Goal: Information Seeking & Learning: Learn about a topic

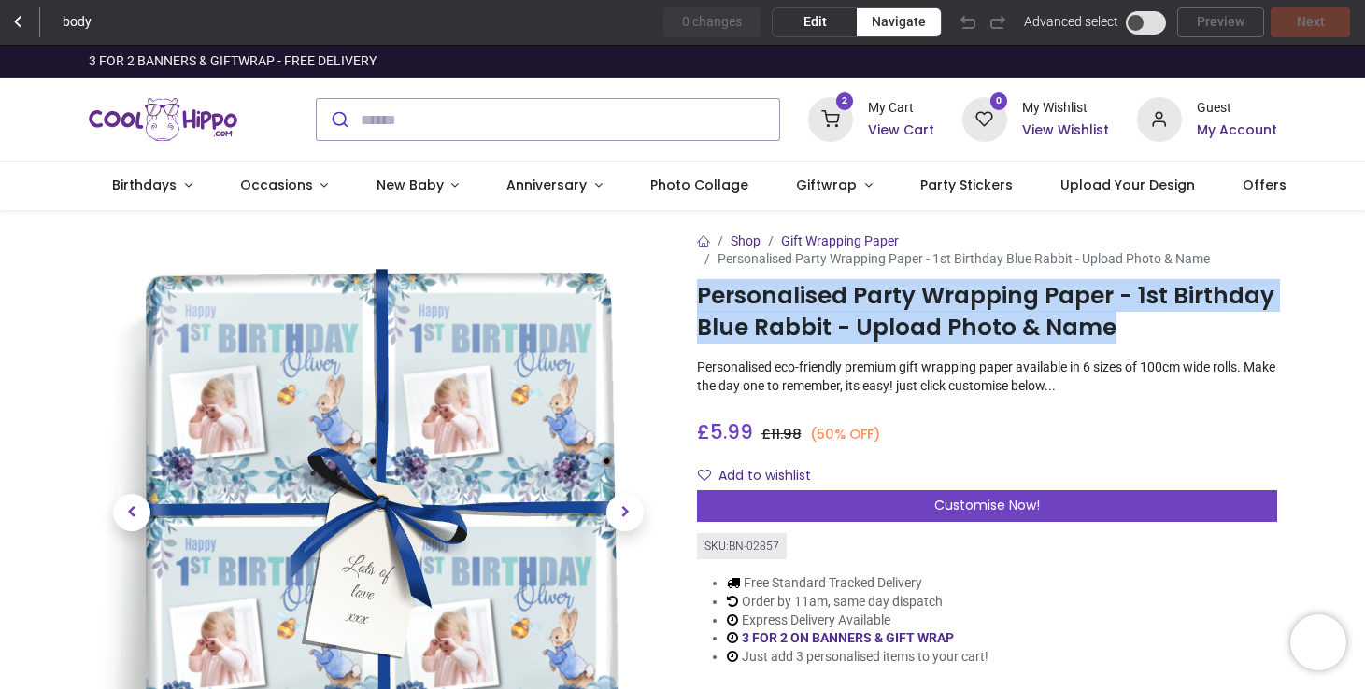
drag, startPoint x: 1110, startPoint y: 327, endPoint x: 690, endPoint y: 297, distance: 420.4
click at [690, 297] on div "Shop Gift Wrapping Paper Personalised Party Wrapping Paper - 1st Birthday Blue …" at bounding box center [987, 563] width 608 height 661
copy h1 "Personalised Party Wrapping Paper - 1st Birthday Blue Rabbit - Upload Photo & N…"
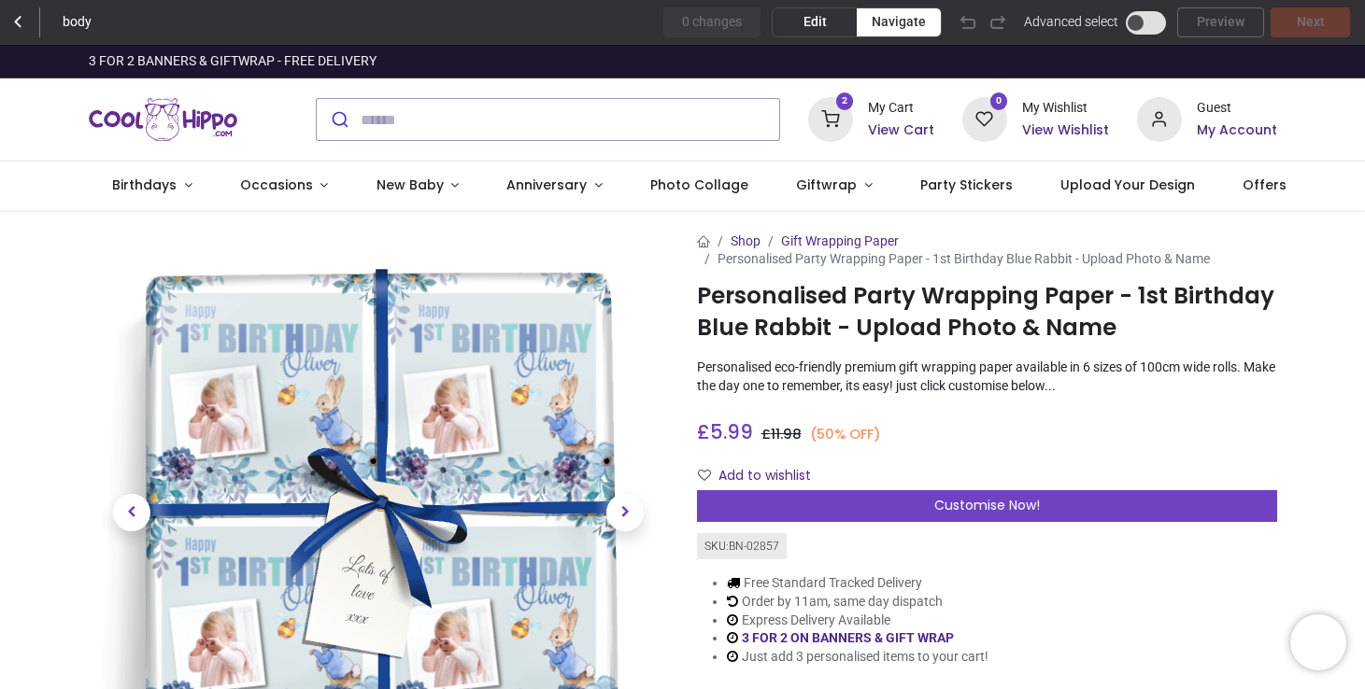
click at [1135, 390] on p "Personalised eco-friendly premium gift wrapping paper available in 6 sizes of 1…" at bounding box center [987, 377] width 580 height 36
click at [815, 21] on span "Edit" at bounding box center [814, 22] width 23 height 19
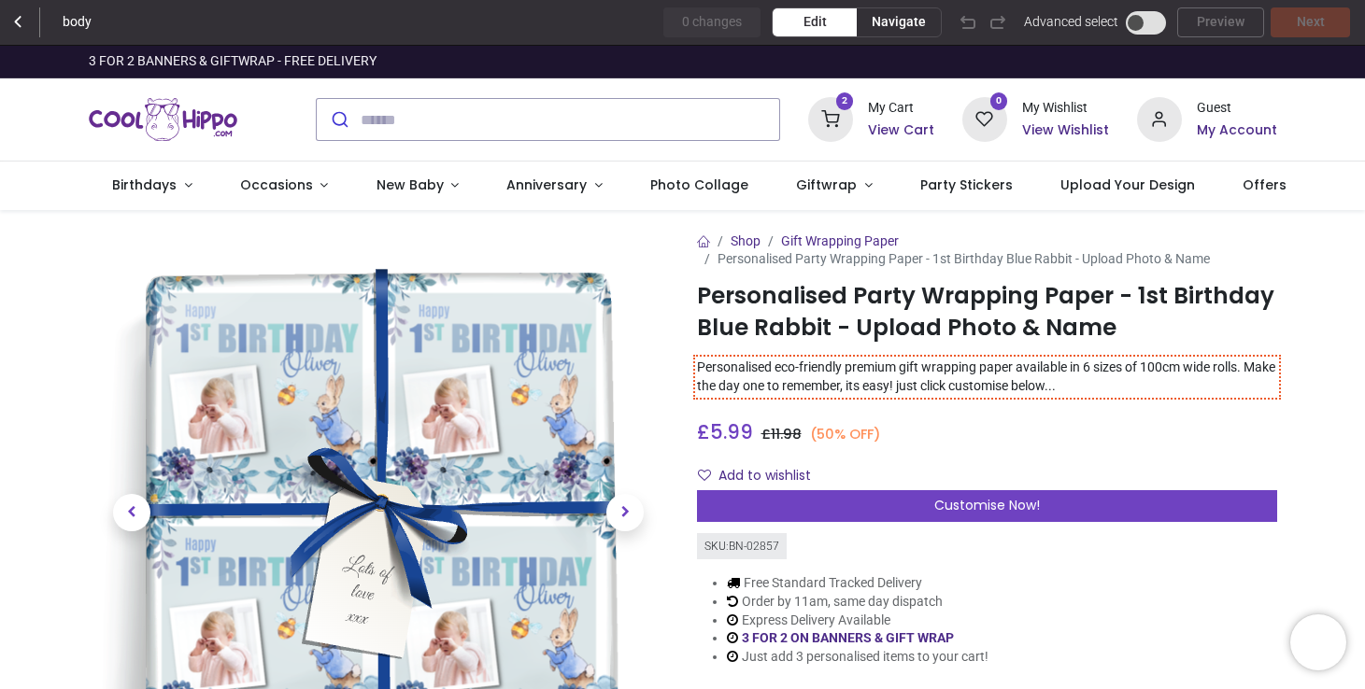
click at [895, 377] on p "Personalised eco-friendly premium gift wrapping paper available in 6 sizes of 1…" at bounding box center [987, 377] width 580 height 36
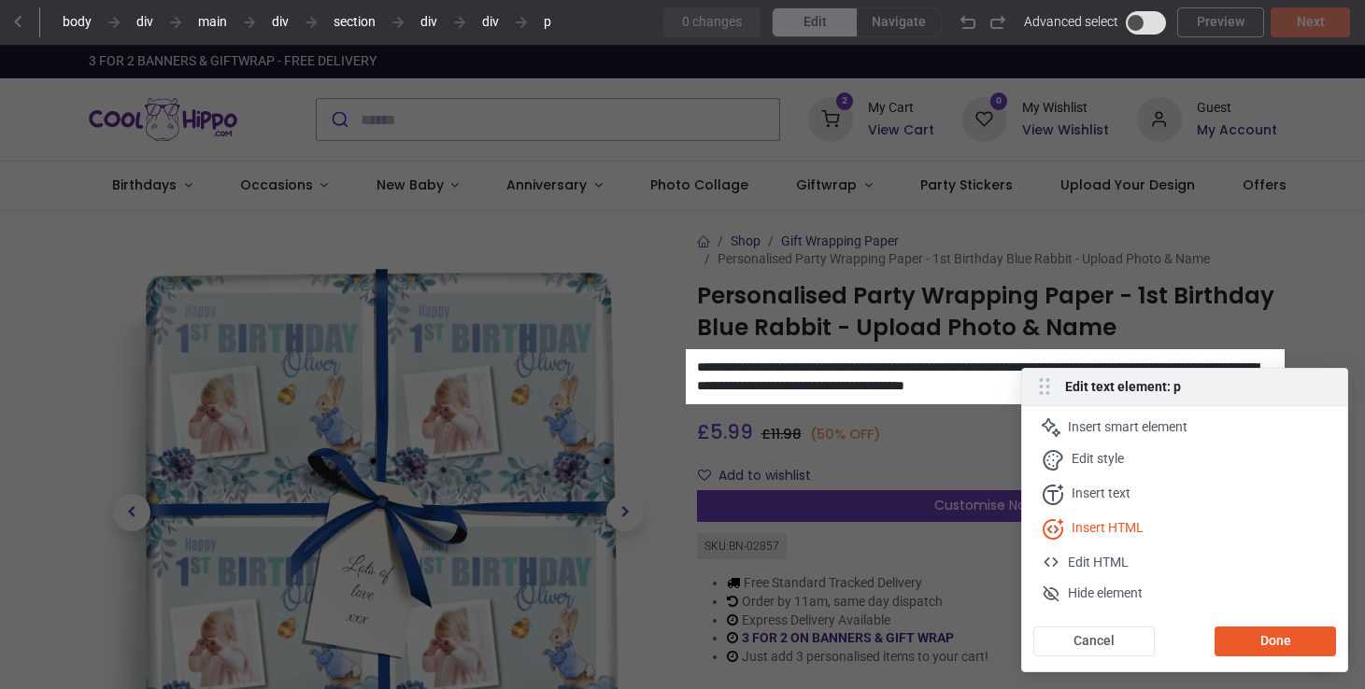
click at [1139, 527] on div "Insert HTML" at bounding box center [1107, 529] width 72 height 21
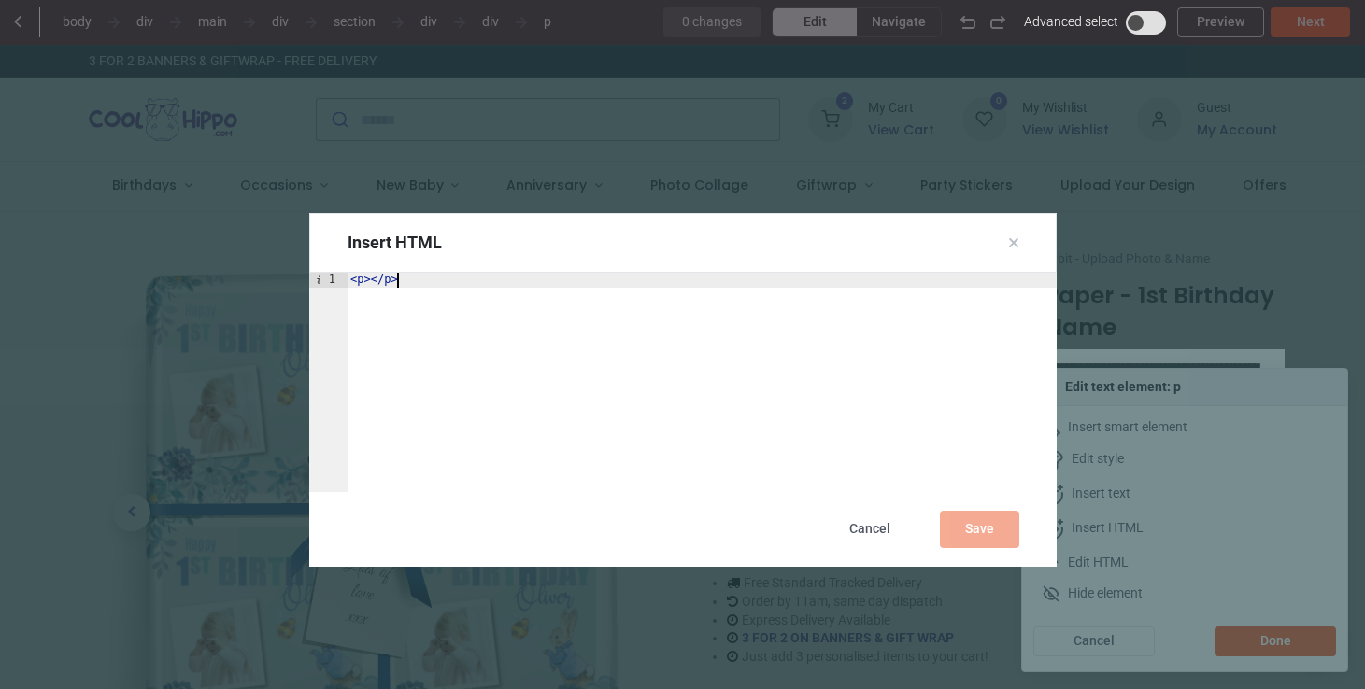
paste textarea "**********"
type textarea "**********"
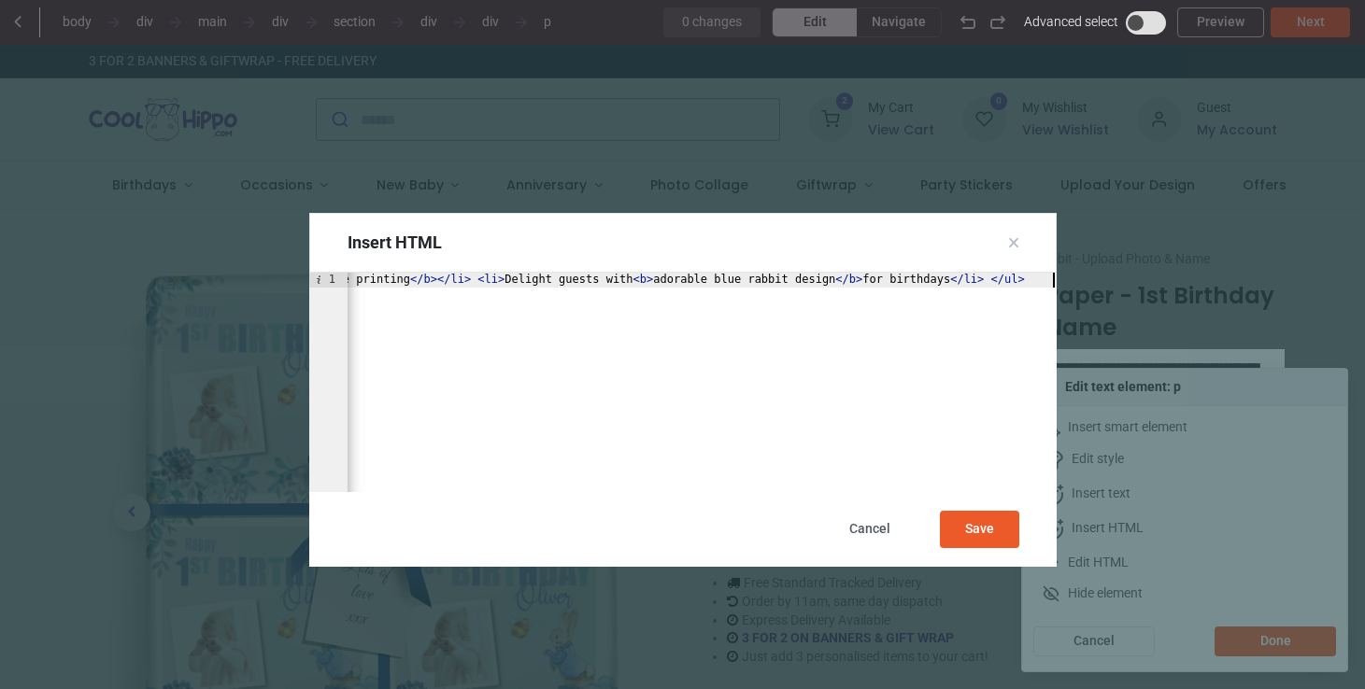
scroll to position [0, 926]
click at [994, 534] on div "Save" at bounding box center [979, 529] width 79 height 37
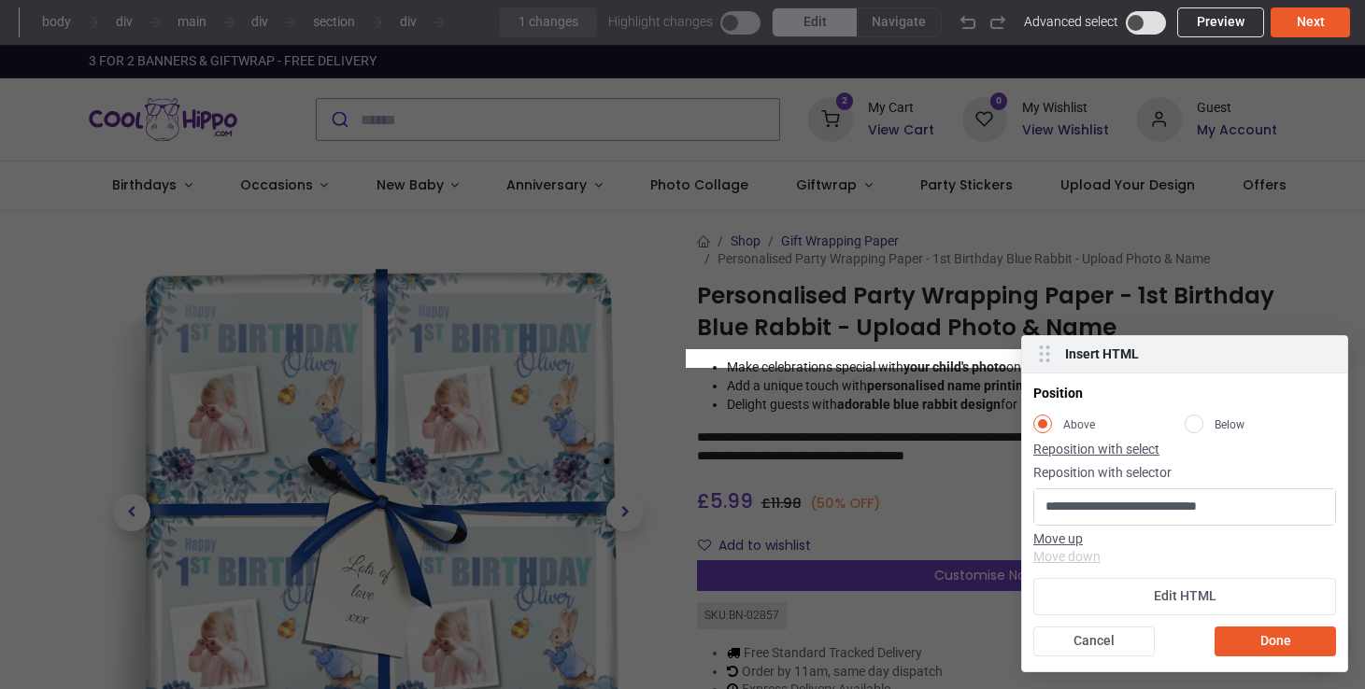
click at [1196, 420] on rect at bounding box center [1194, 424] width 18 height 18
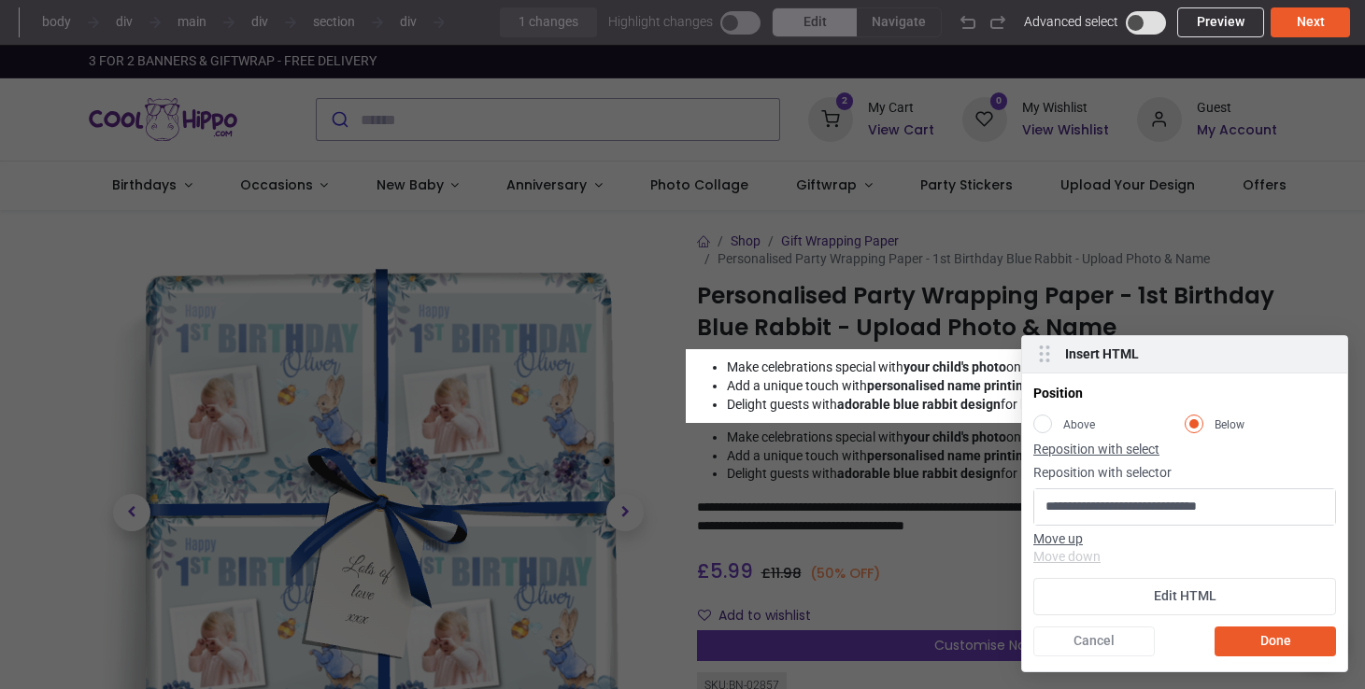
click at [1123, 635] on div "Cancel" at bounding box center [1093, 642] width 121 height 30
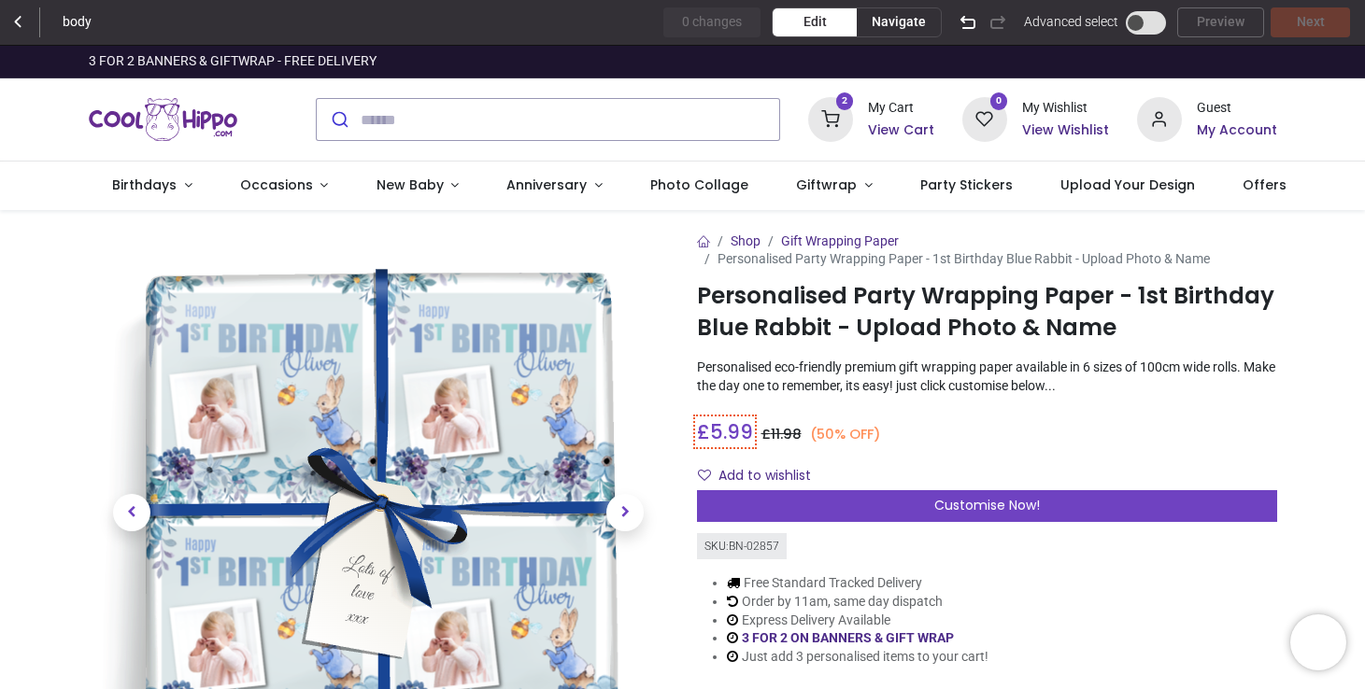
click at [711, 429] on span "£ 5.99" at bounding box center [725, 431] width 56 height 27
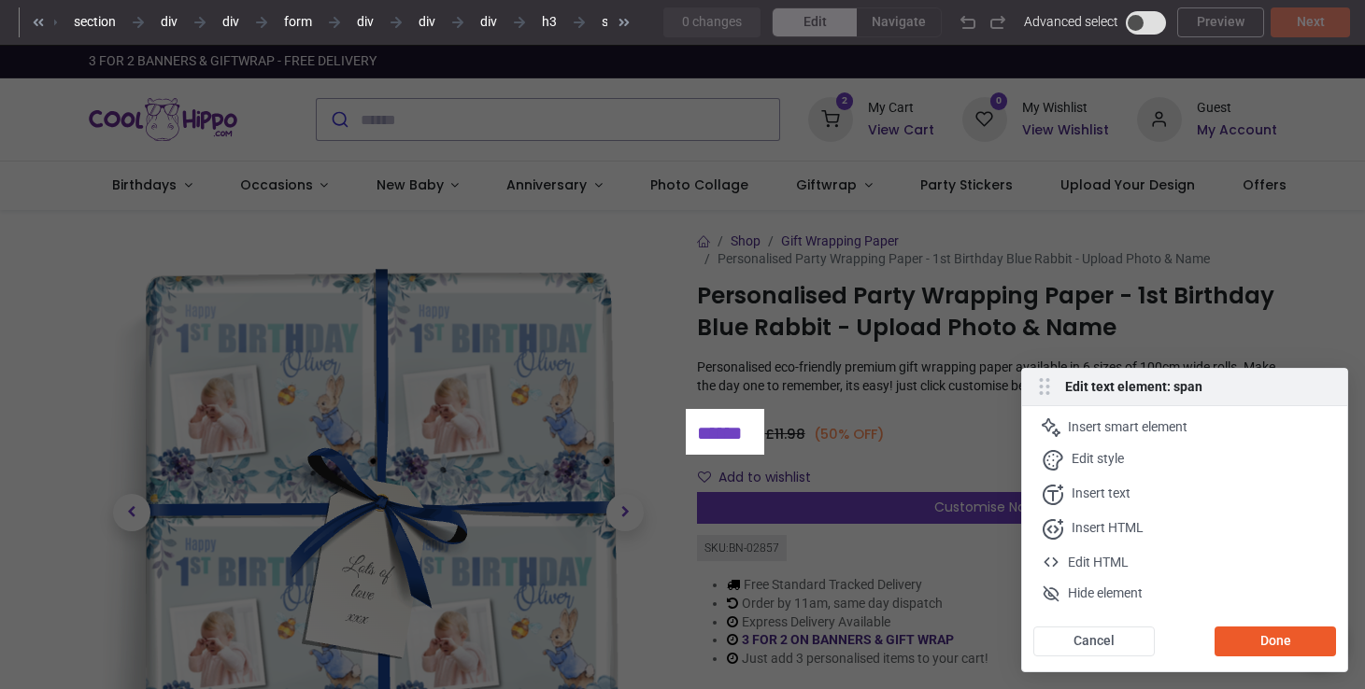
scroll to position [0, 272]
click at [1130, 524] on div "Insert HTML" at bounding box center [1107, 529] width 72 height 21
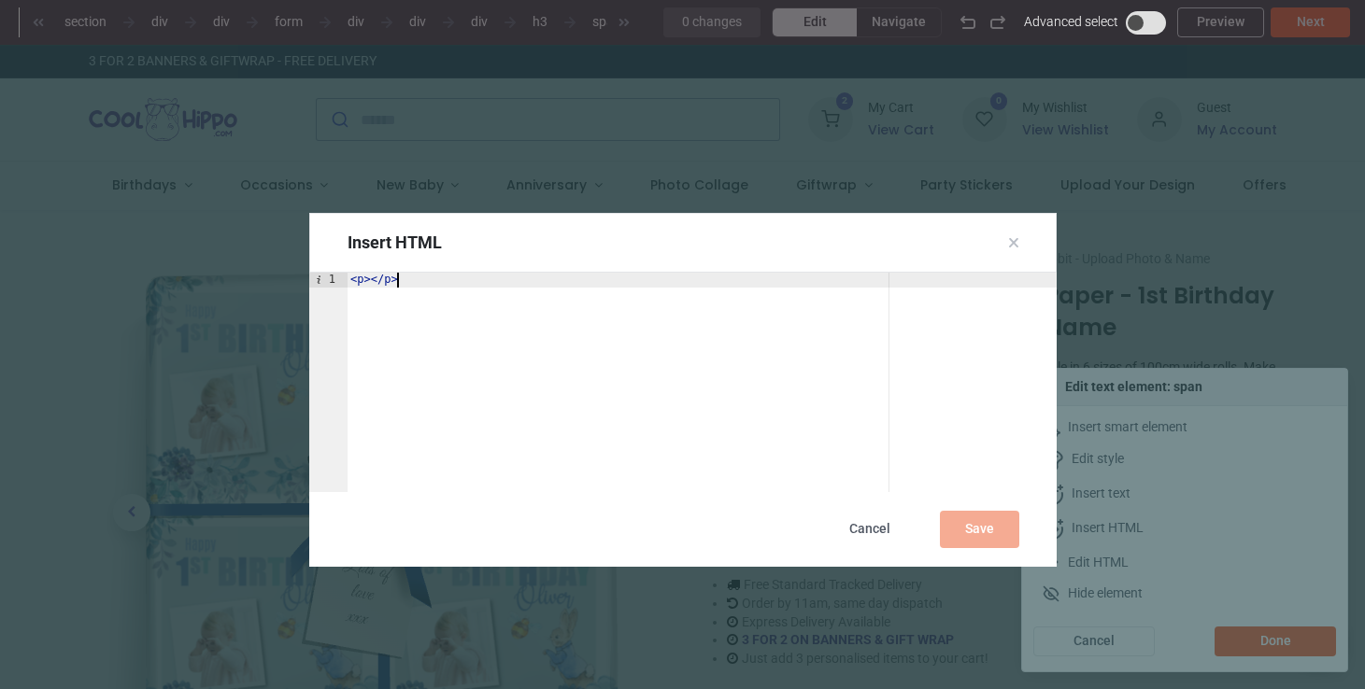
paste textarea "**********"
type textarea "**********"
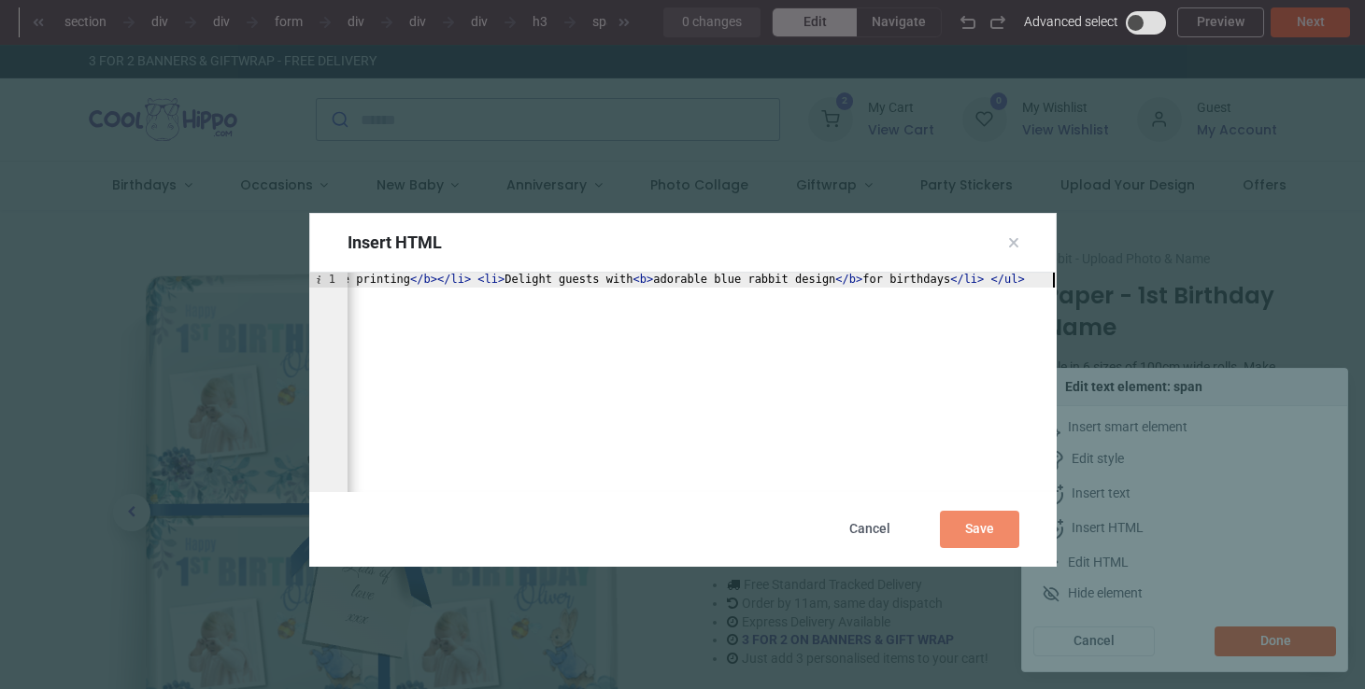
click at [991, 540] on div "Save" at bounding box center [979, 529] width 79 height 37
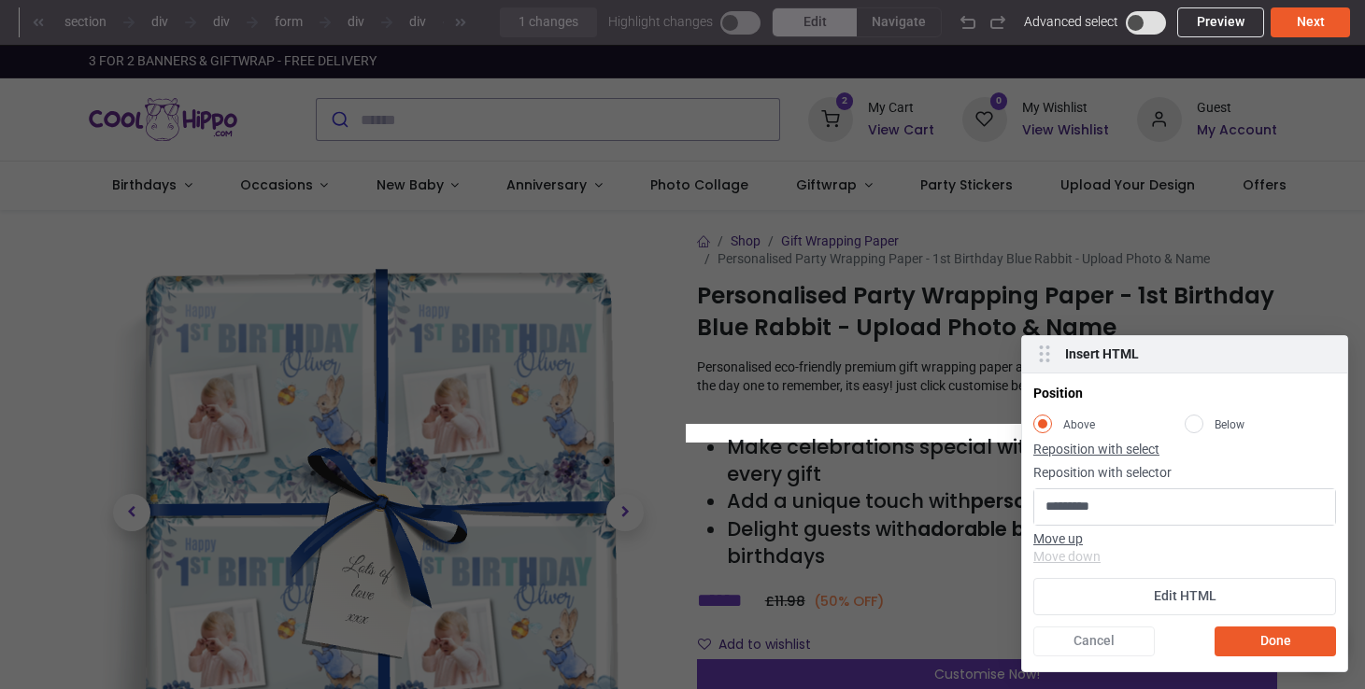
click at [1126, 640] on div "Cancel" at bounding box center [1093, 642] width 121 height 30
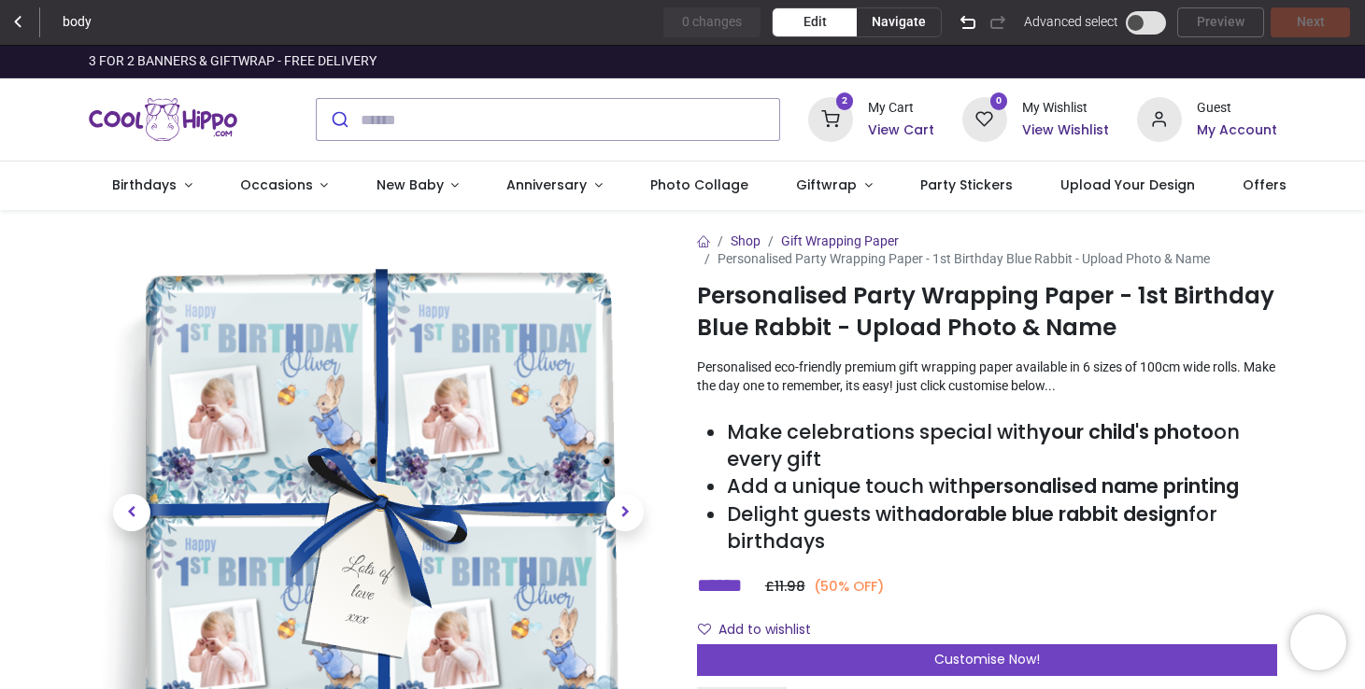
scroll to position [0, 0]
click at [882, 22] on span "Navigate" at bounding box center [898, 22] width 54 height 19
click at [9, 27] on icon at bounding box center [17, 21] width 21 height 21
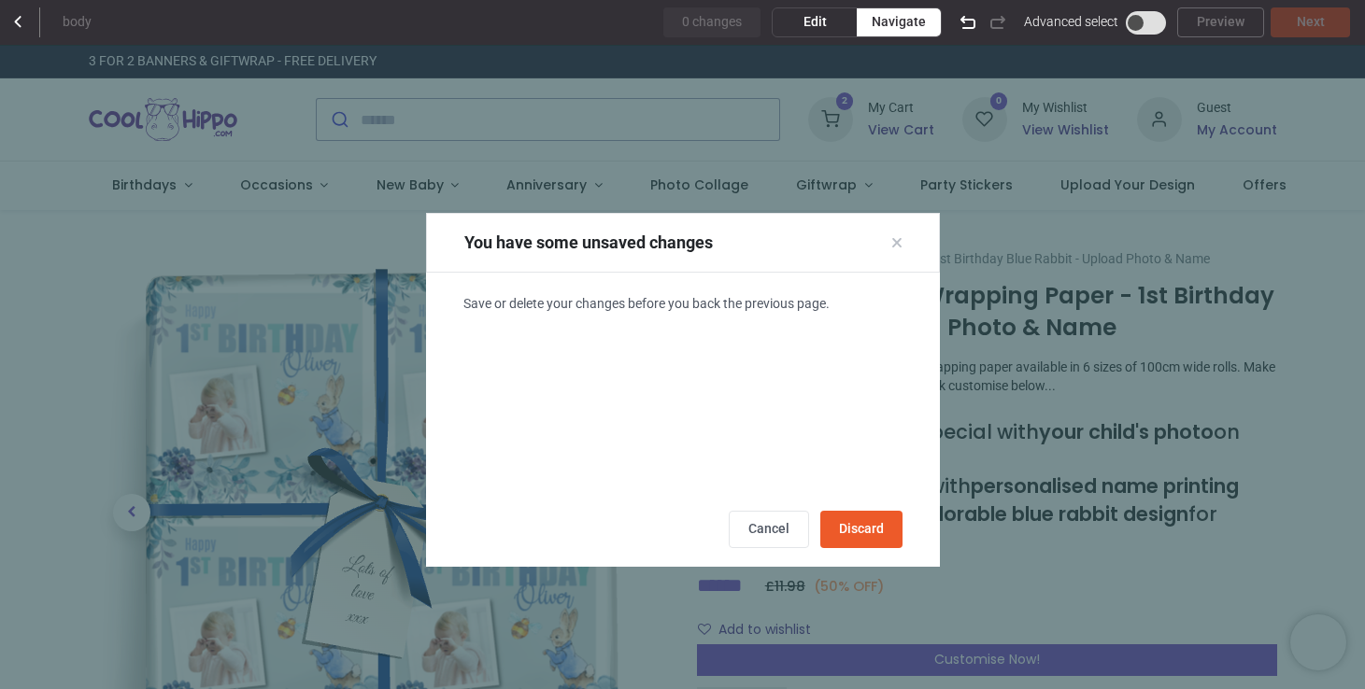
click at [9, 27] on icon at bounding box center [17, 21] width 21 height 21
click at [780, 523] on div "Cancel" at bounding box center [768, 529] width 80 height 37
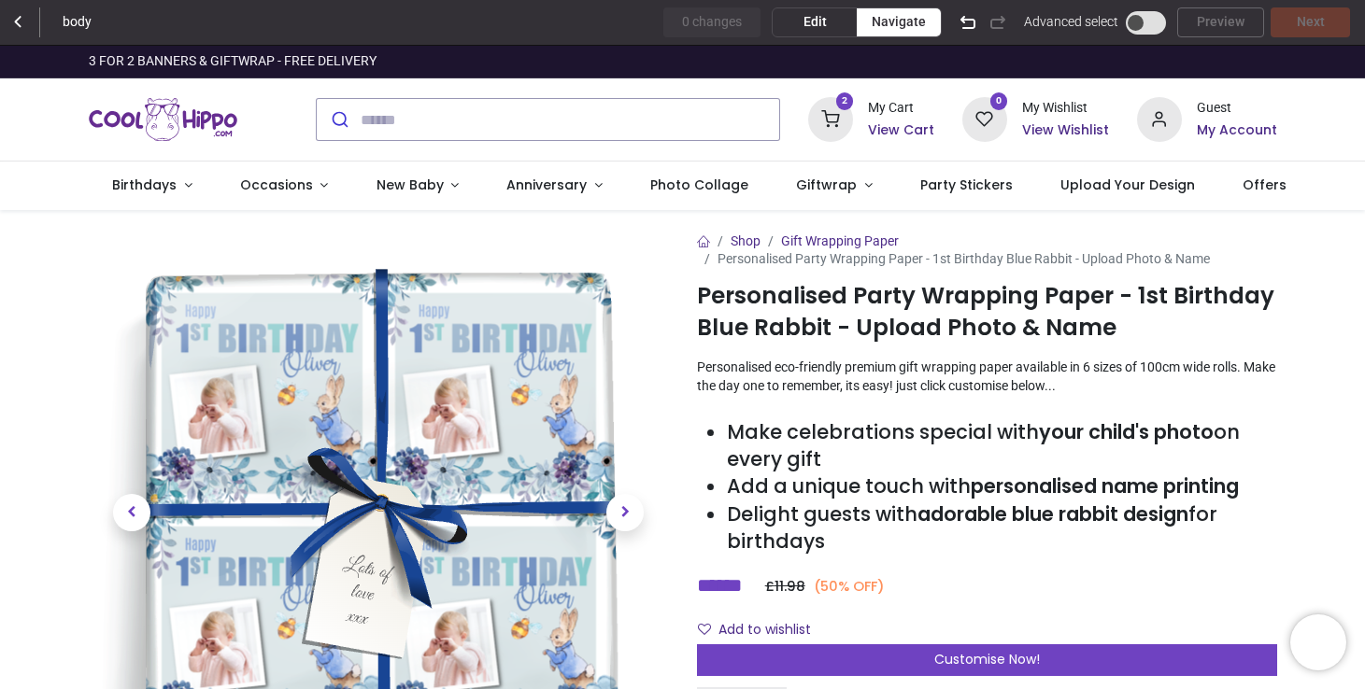
click at [11, 28] on icon at bounding box center [17, 21] width 21 height 21
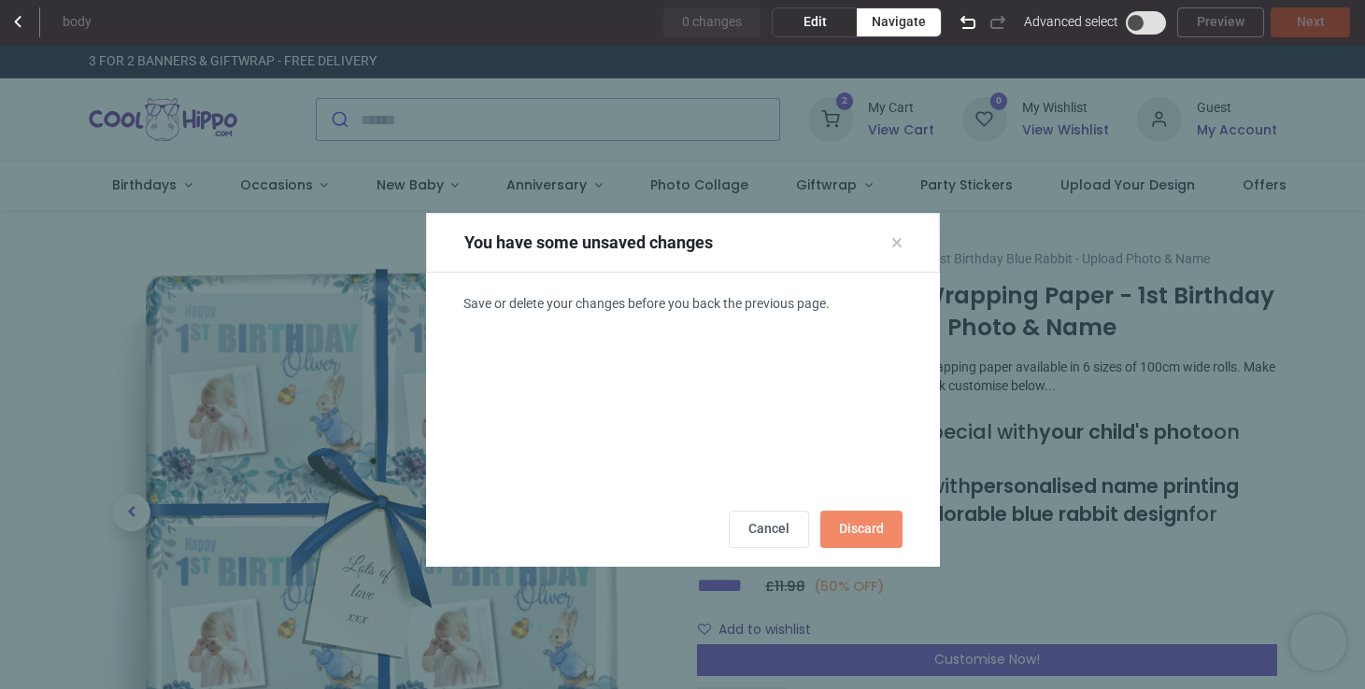
click at [868, 530] on div "Discard" at bounding box center [861, 529] width 82 height 37
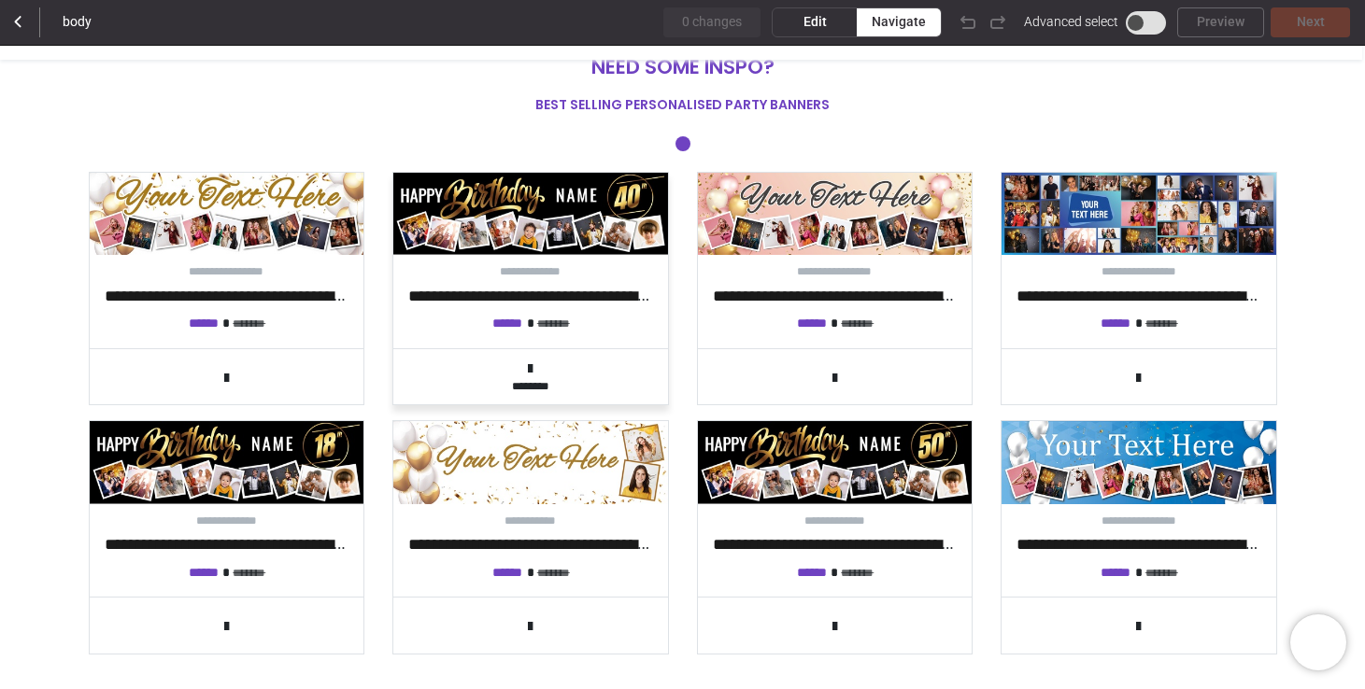
scroll to position [715, 0]
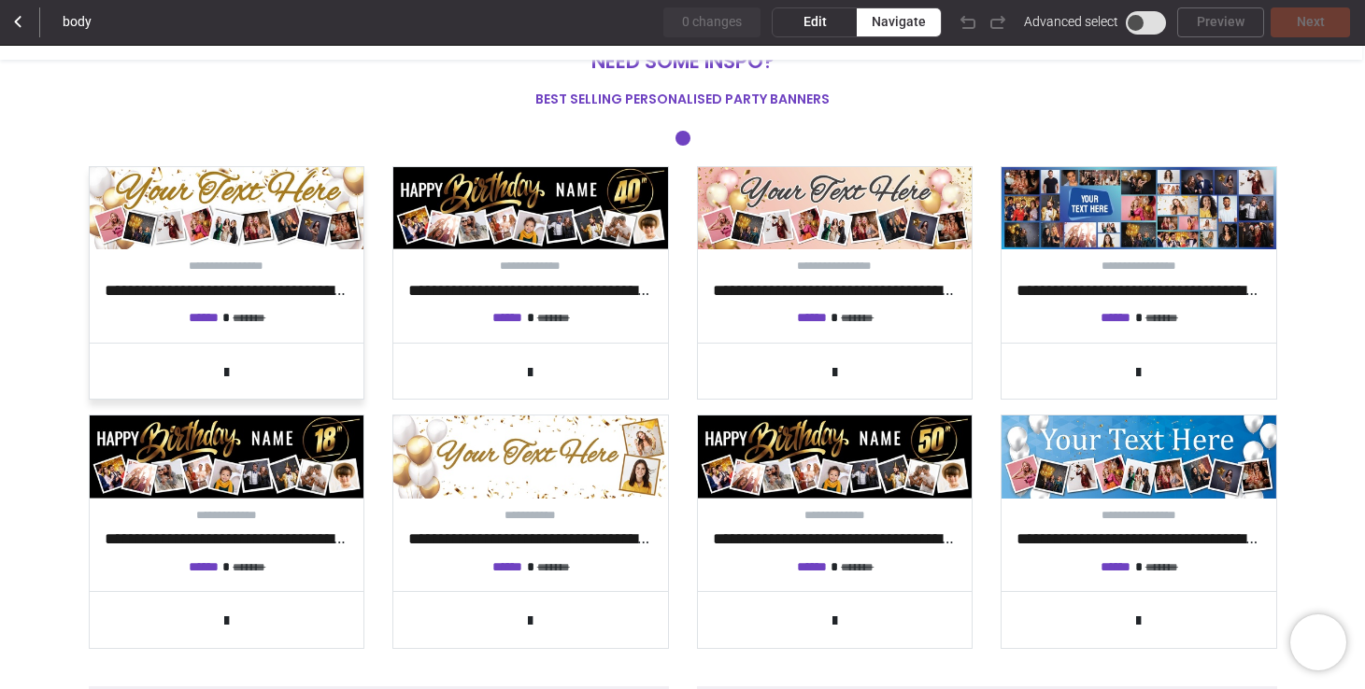
click at [217, 217] on img at bounding box center [227, 208] width 275 height 82
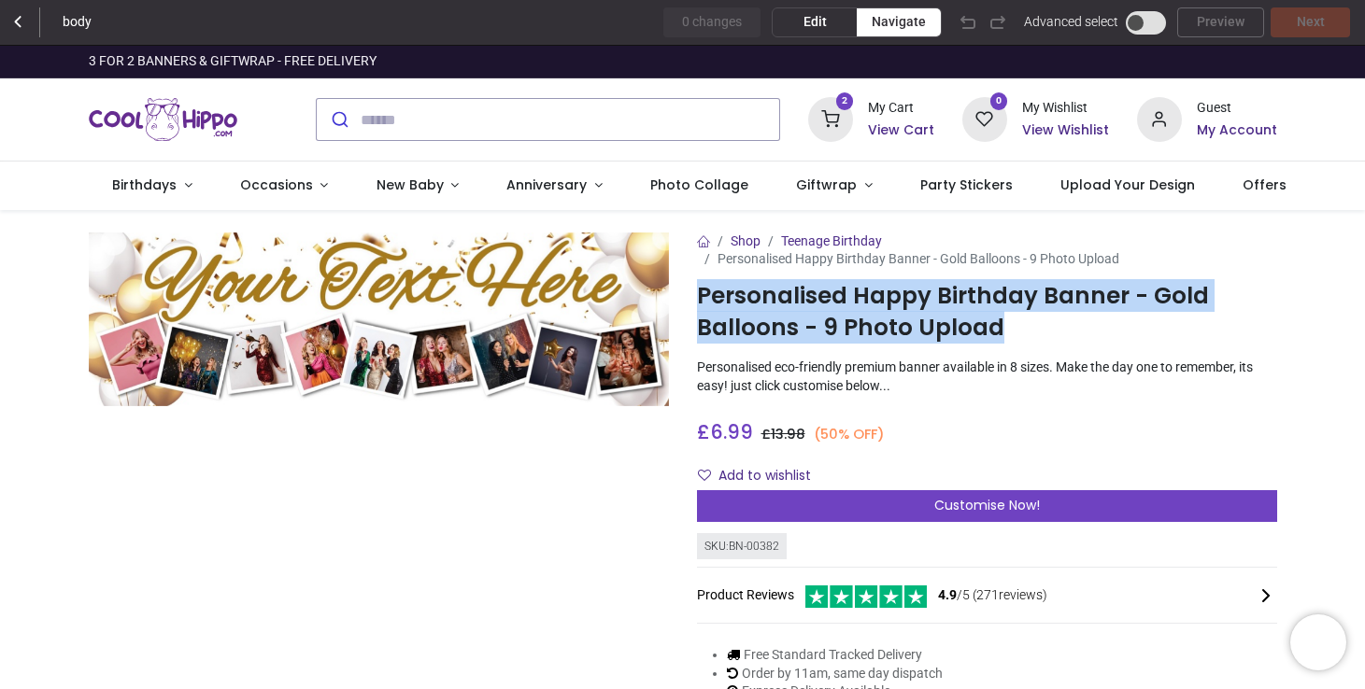
drag, startPoint x: 993, startPoint y: 331, endPoint x: 690, endPoint y: 304, distance: 303.8
click at [690, 304] on div "Shop Teenage Birthday Personalised Happy Birthday Banner - Gold Balloons - 9 Ph…" at bounding box center [987, 501] width 608 height 536
copy h1 "Personalised Happy Birthday Banner - Gold Balloons - 9 Photo Upload"
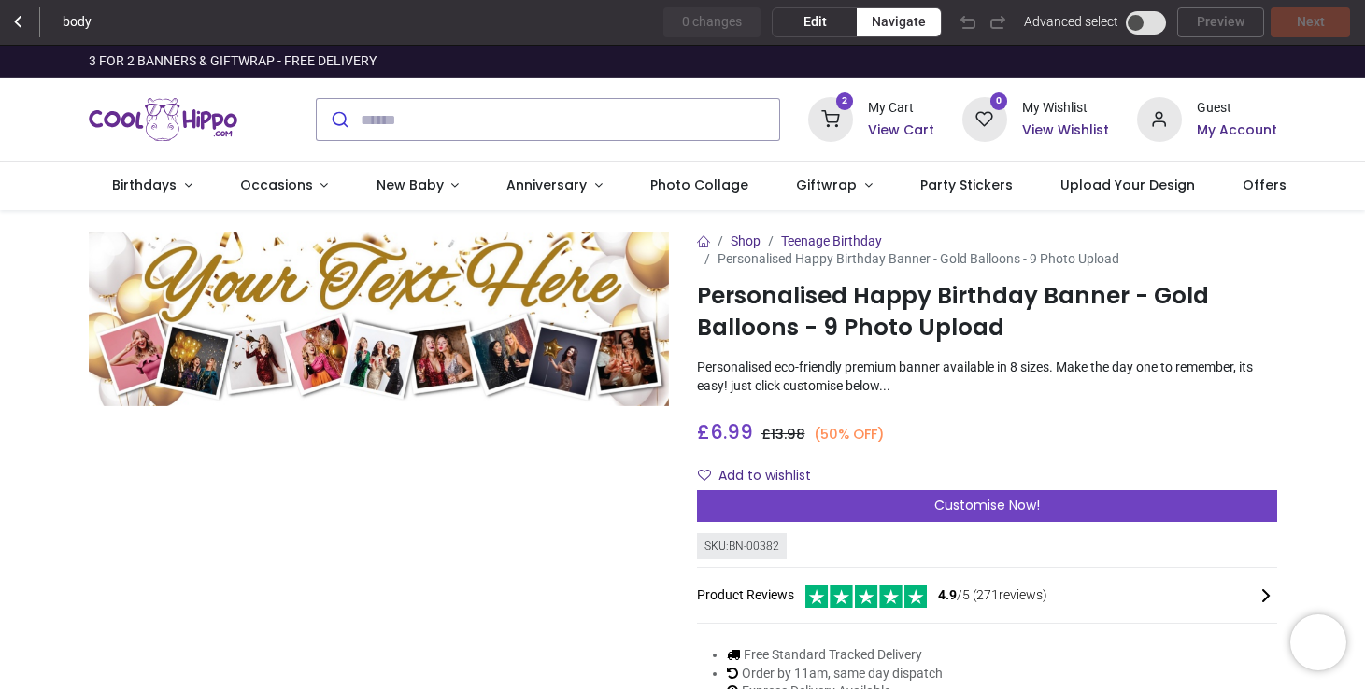
click at [777, 409] on div "Shop Teenage Birthday Personalised Happy Birthday Banner - Gold Balloons - 9 Ph…" at bounding box center [987, 501] width 608 height 536
click at [762, 411] on div "£ 6.99 6.99 GBP £ 13.98 (50% OFF) £ 13.98 Not Available For Sale" at bounding box center [987, 428] width 580 height 35
click at [820, 28] on span "Edit" at bounding box center [814, 22] width 23 height 19
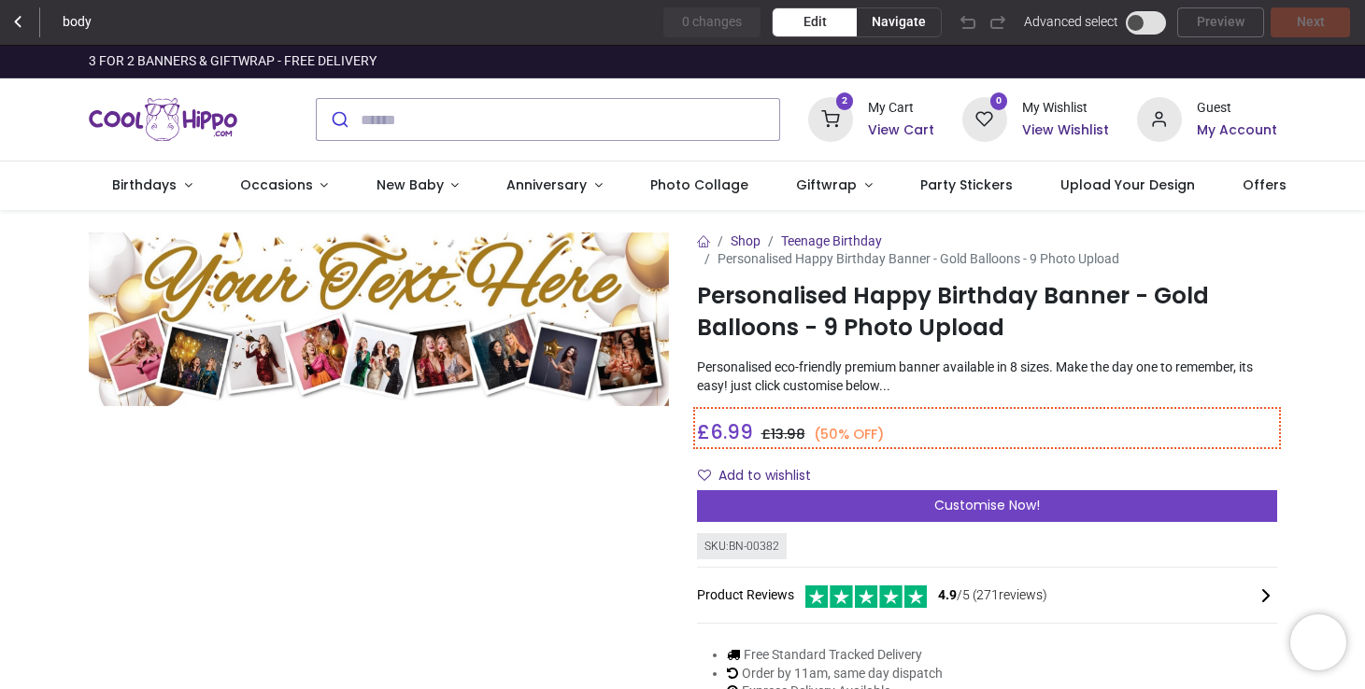
click at [894, 414] on div "£ 6.99 6.99 GBP £ 13.98 (50% OFF) £ 13.98 Not Available For Sale" at bounding box center [987, 428] width 580 height 35
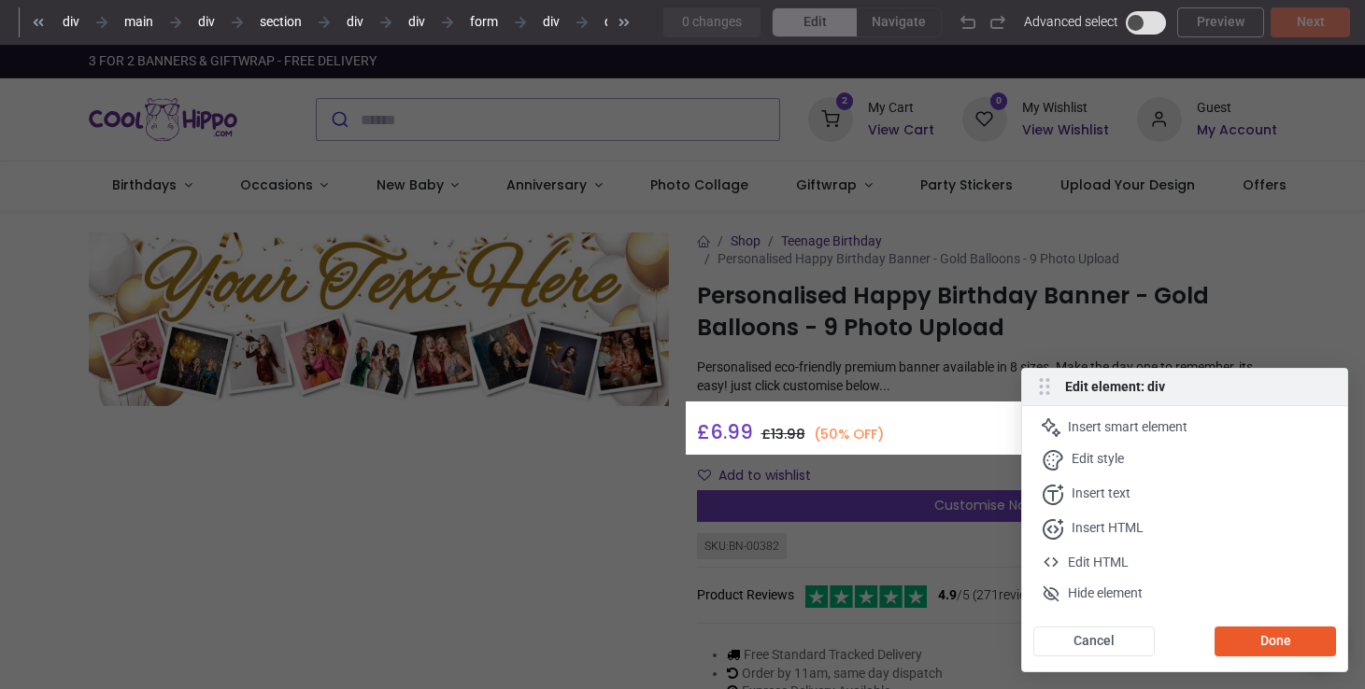
scroll to position [0, 78]
click at [1115, 534] on div "Insert HTML" at bounding box center [1107, 529] width 72 height 21
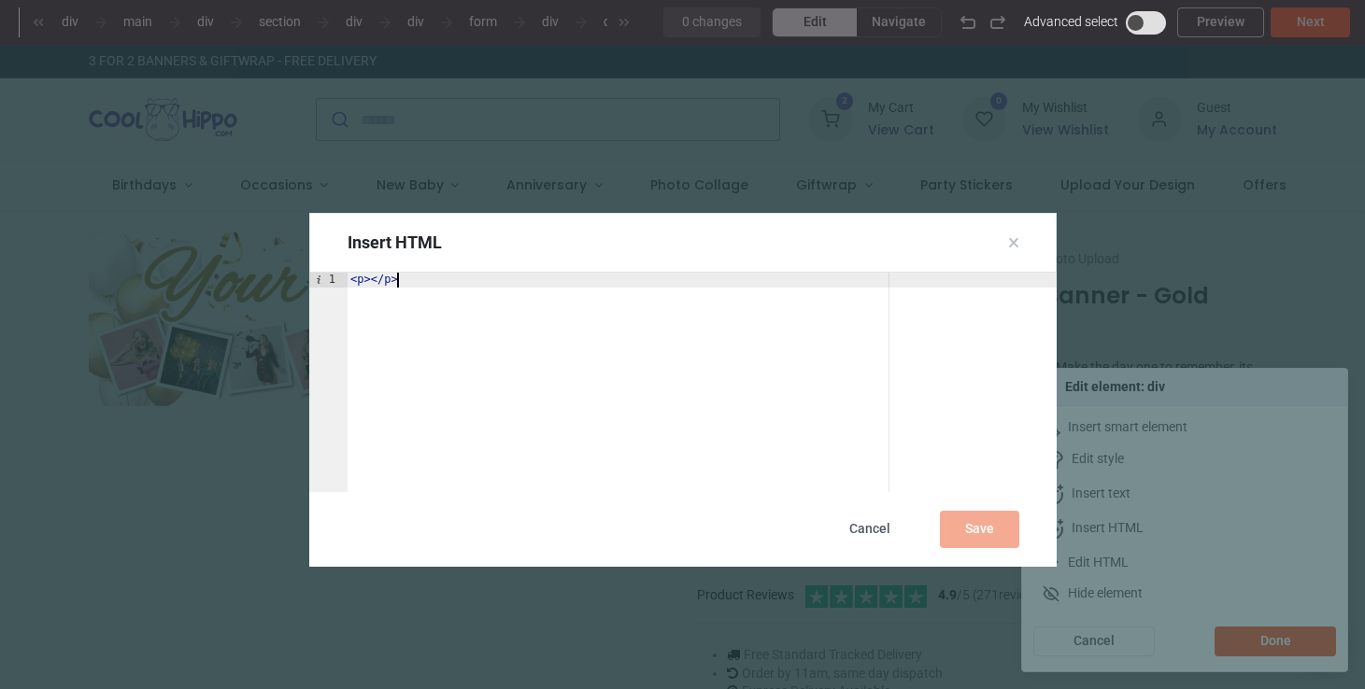
paste textarea "**********"
type textarea "**********"
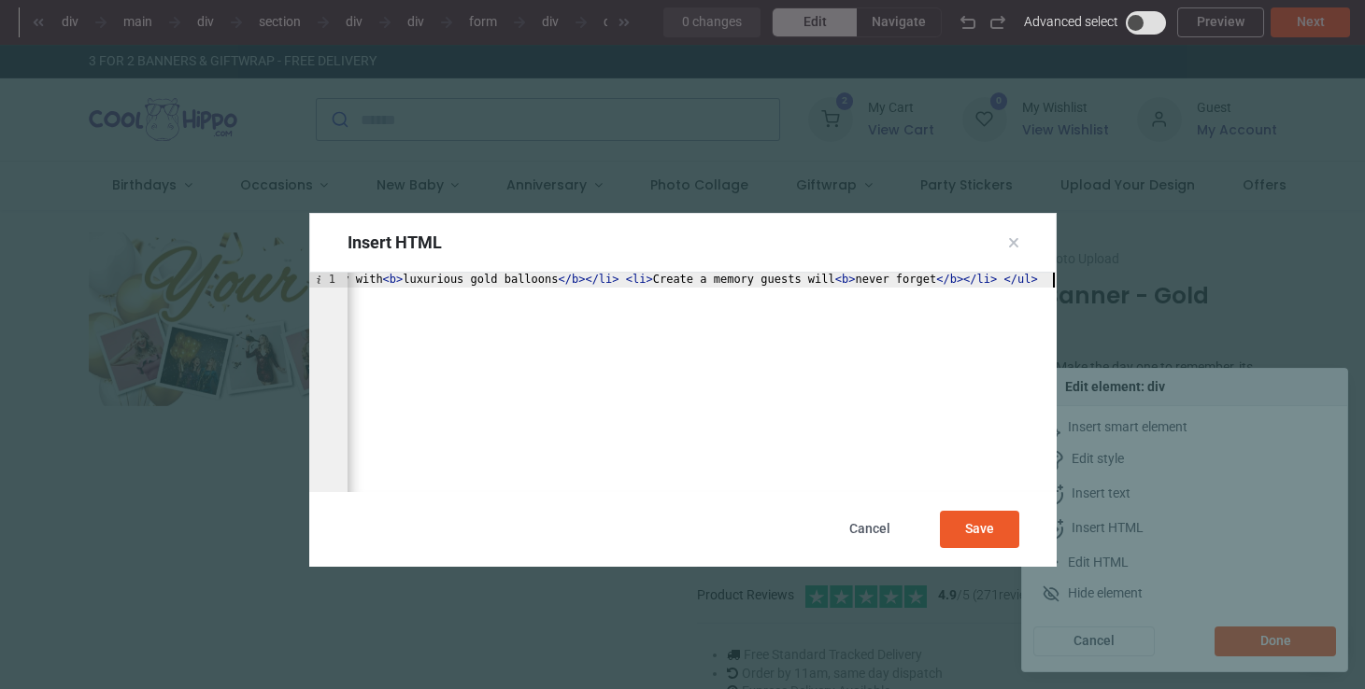
scroll to position [0, 730]
click at [991, 533] on div "Save" at bounding box center [979, 529] width 79 height 37
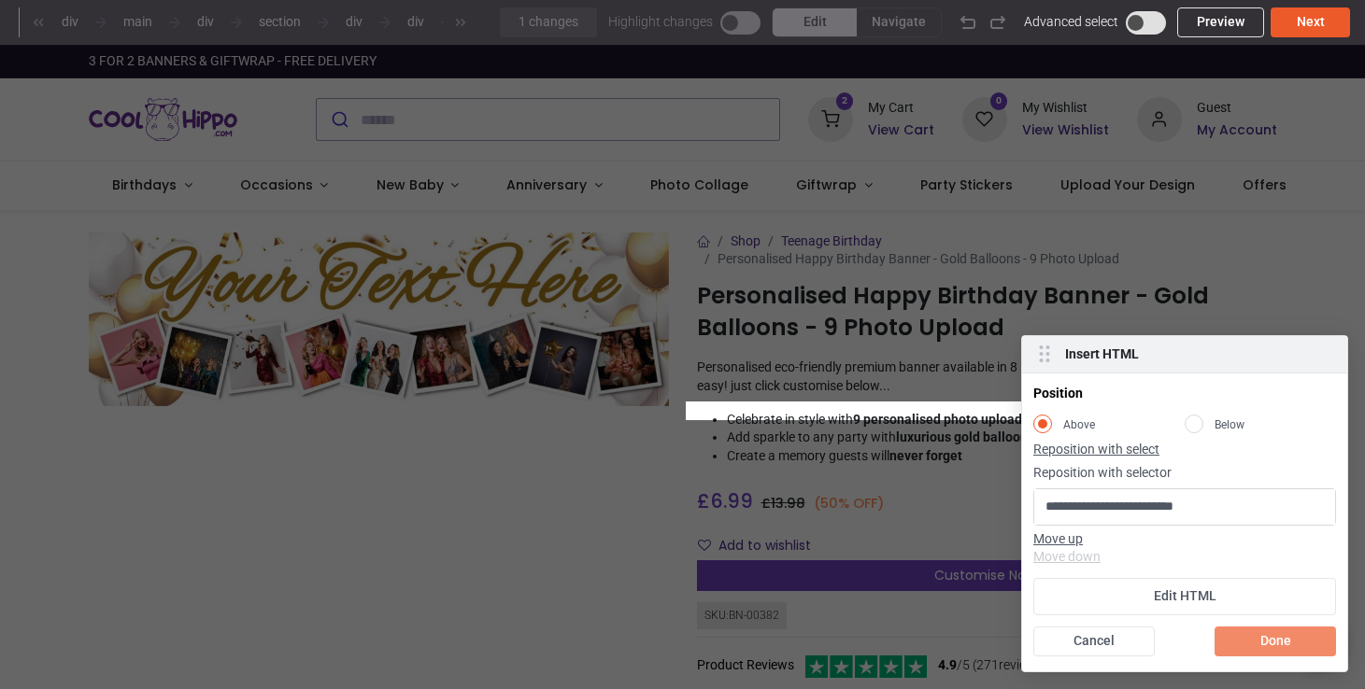
click at [1278, 639] on div "Done" at bounding box center [1274, 642] width 121 height 30
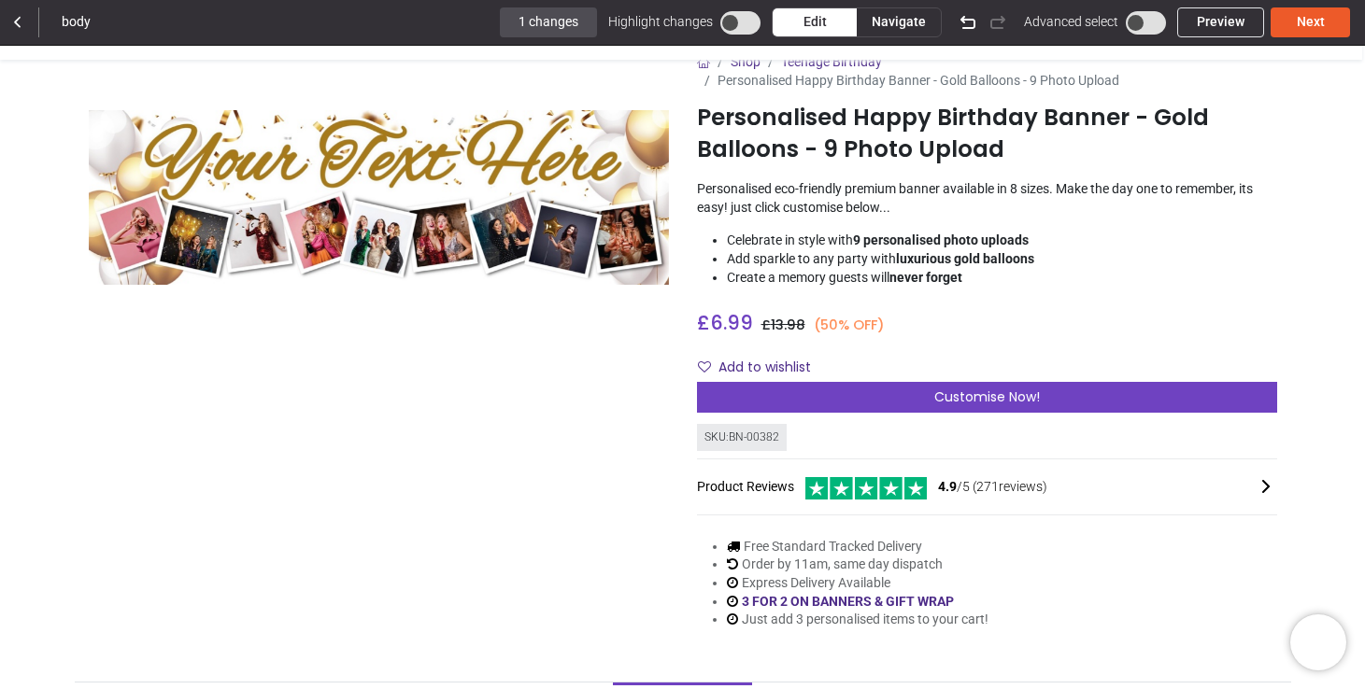
scroll to position [74, 0]
click at [1220, 16] on link "Preview" at bounding box center [1220, 22] width 87 height 30
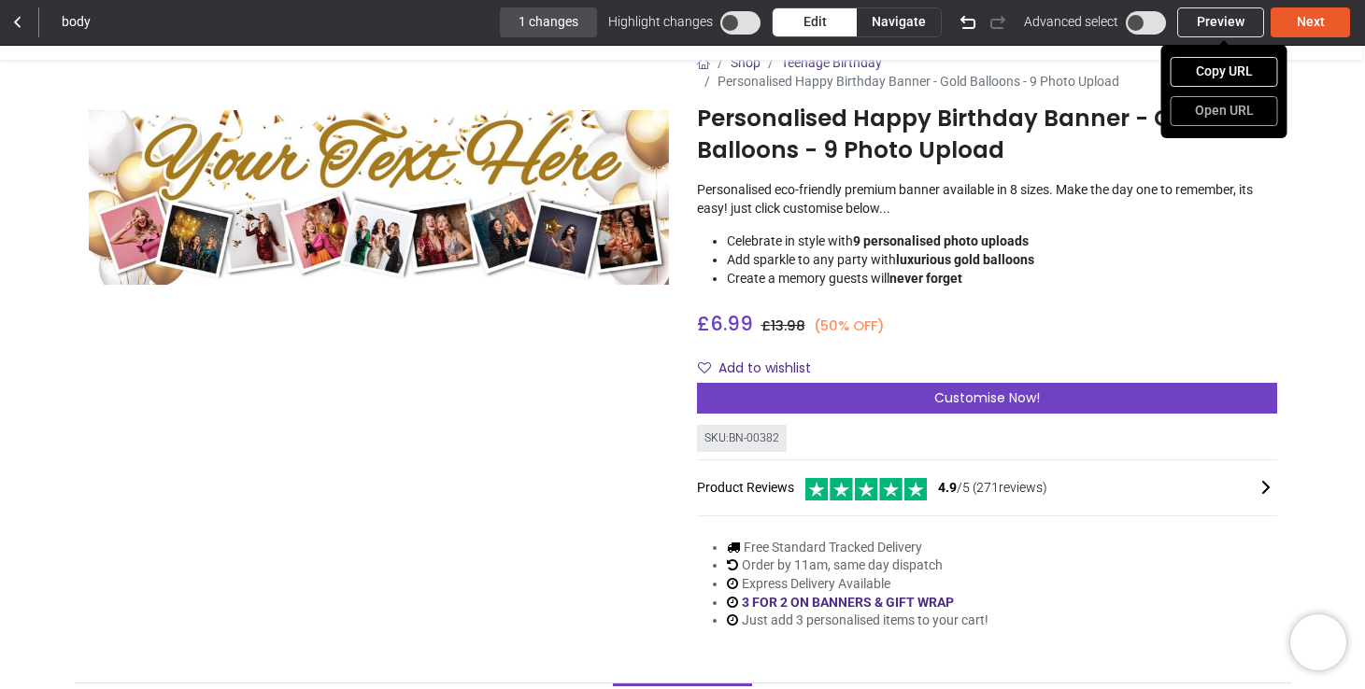
click at [1238, 107] on link "Open URL" at bounding box center [1223, 111] width 107 height 30
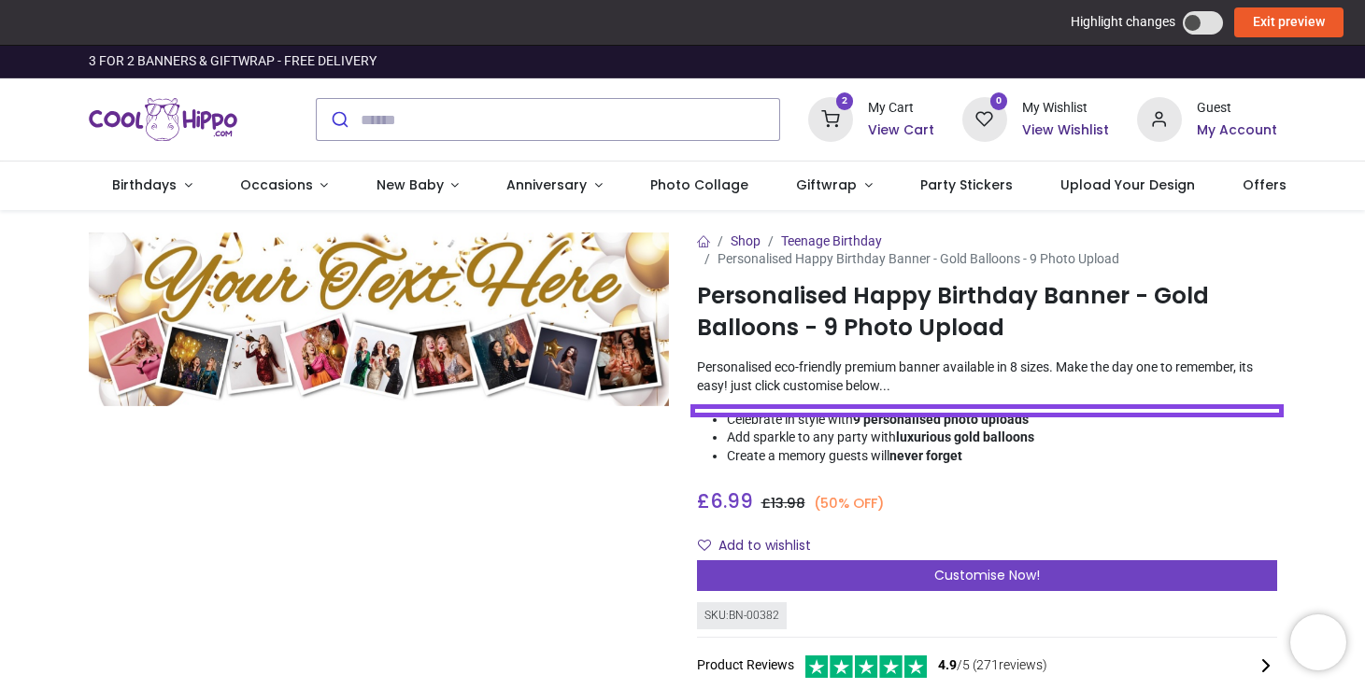
click at [1196, 25] on span at bounding box center [1202, 22] width 40 height 23
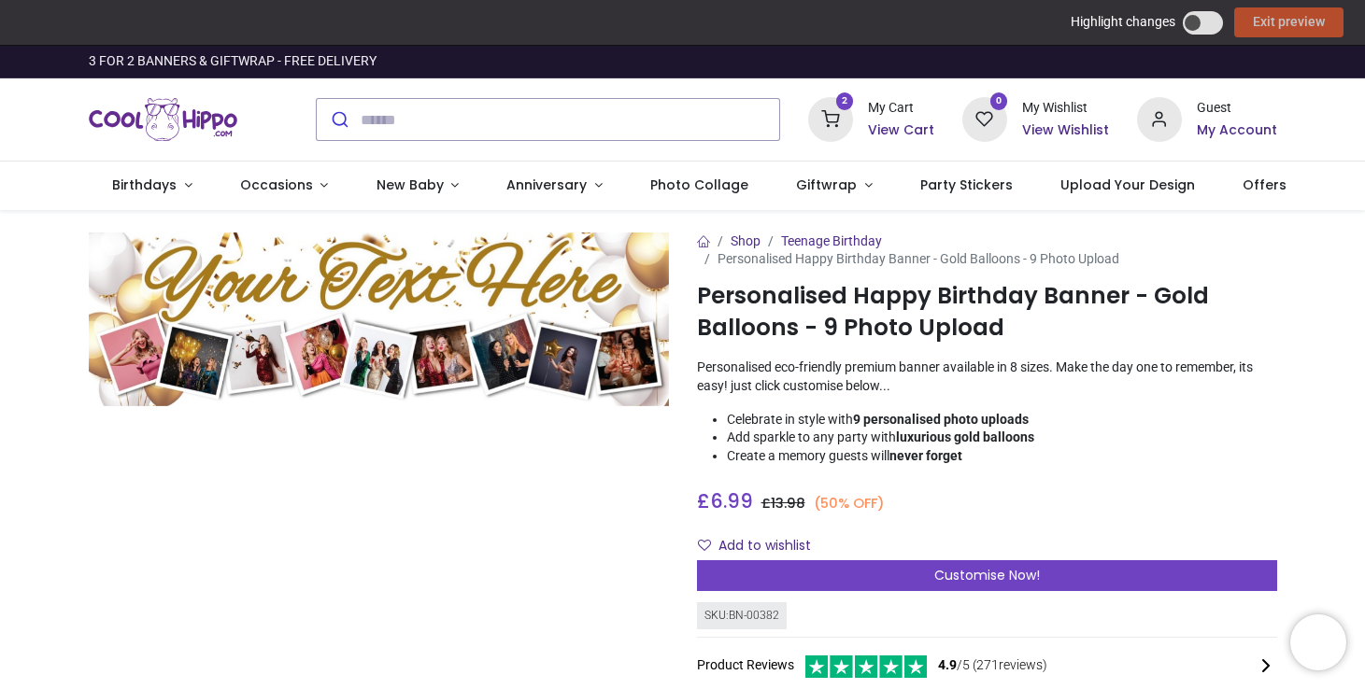
click at [1260, 16] on link "Exit preview" at bounding box center [1288, 22] width 109 height 30
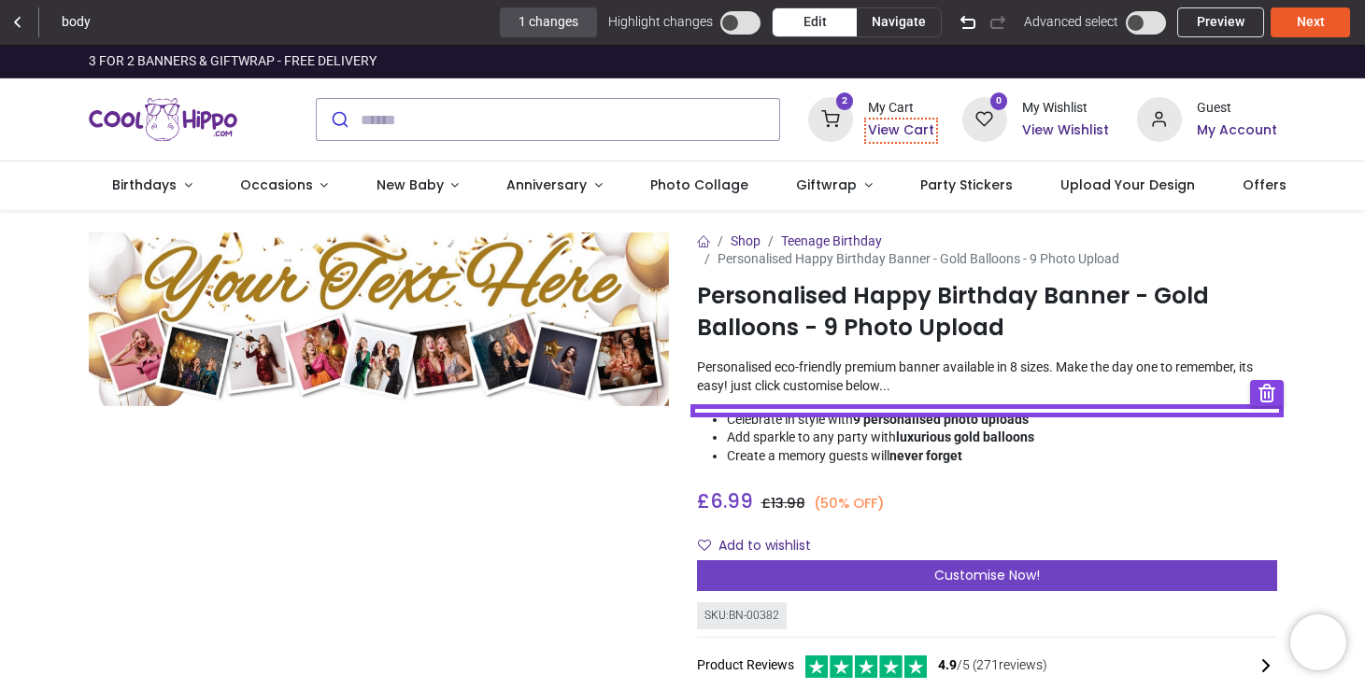
click at [22, 21] on icon at bounding box center [17, 22] width 20 height 21
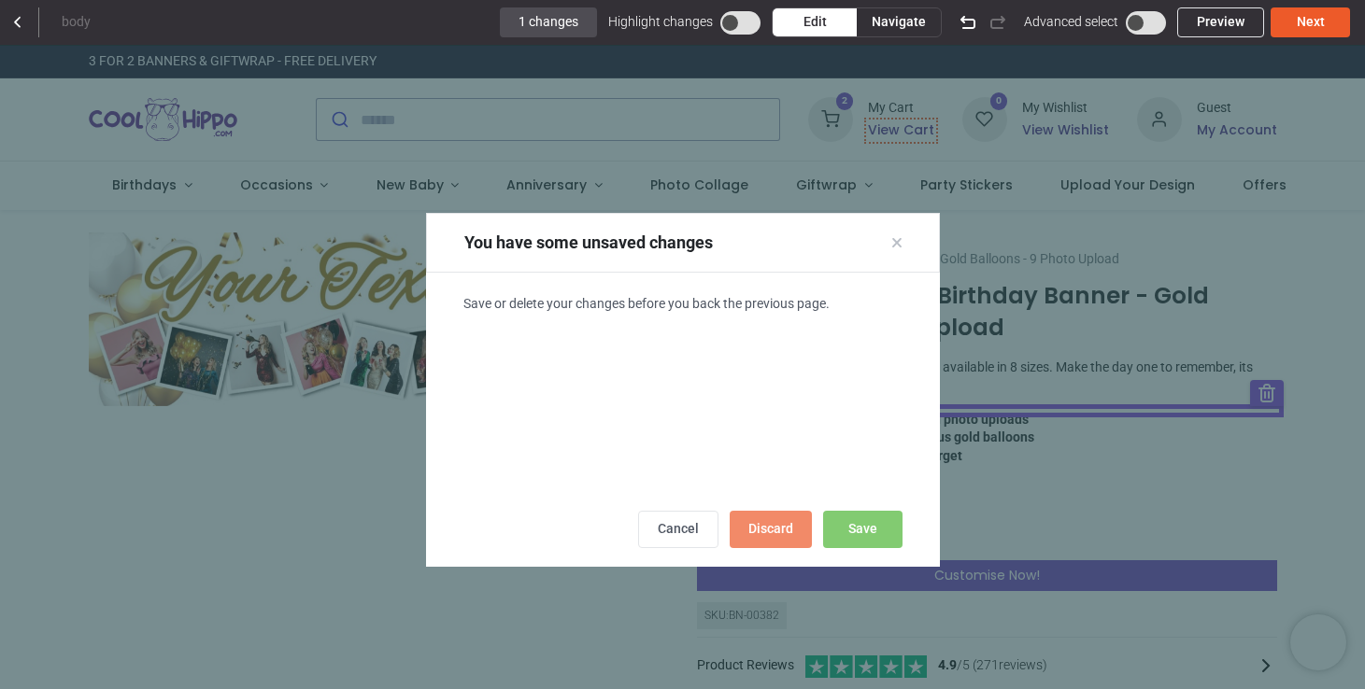
click at [779, 530] on div "Discard" at bounding box center [770, 529] width 82 height 37
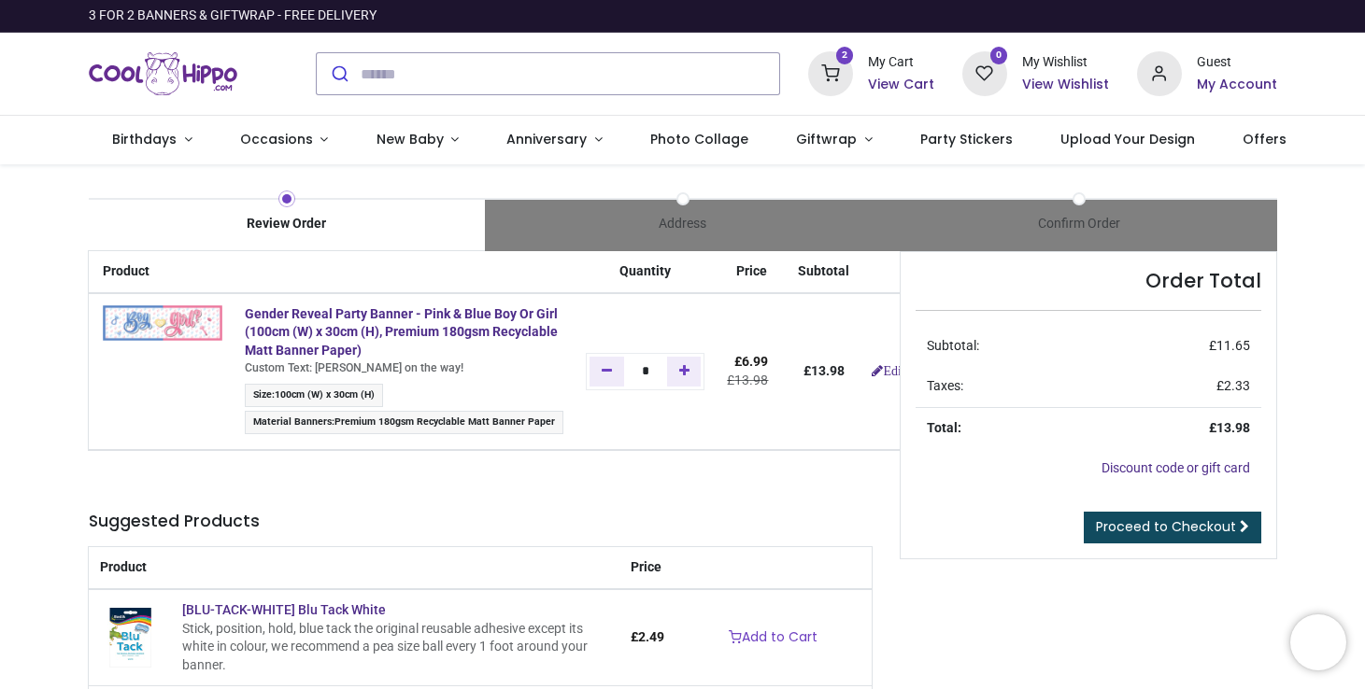
click at [163, 82] on img "Logo of Cool Hippo" at bounding box center [163, 74] width 149 height 52
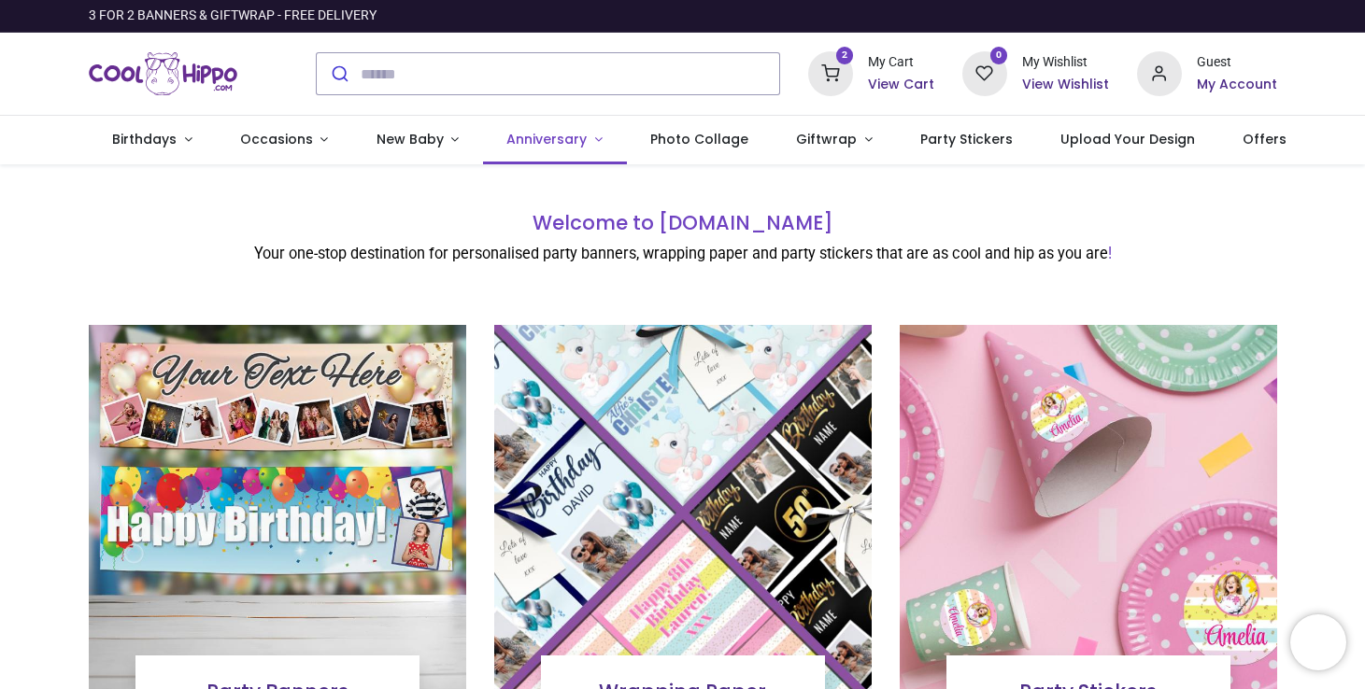
click at [509, 149] on link "Anniversary" at bounding box center [555, 140] width 144 height 49
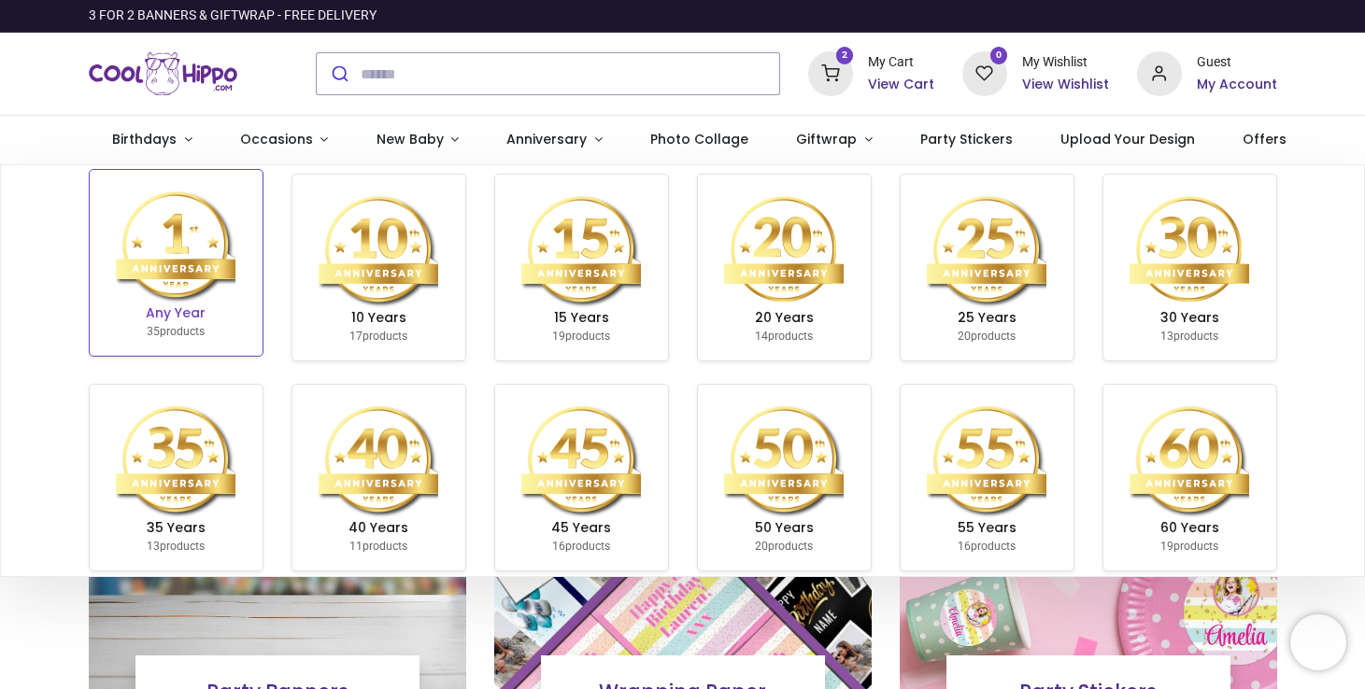
scroll to position [15, 0]
click at [224, 258] on img at bounding box center [176, 244] width 120 height 120
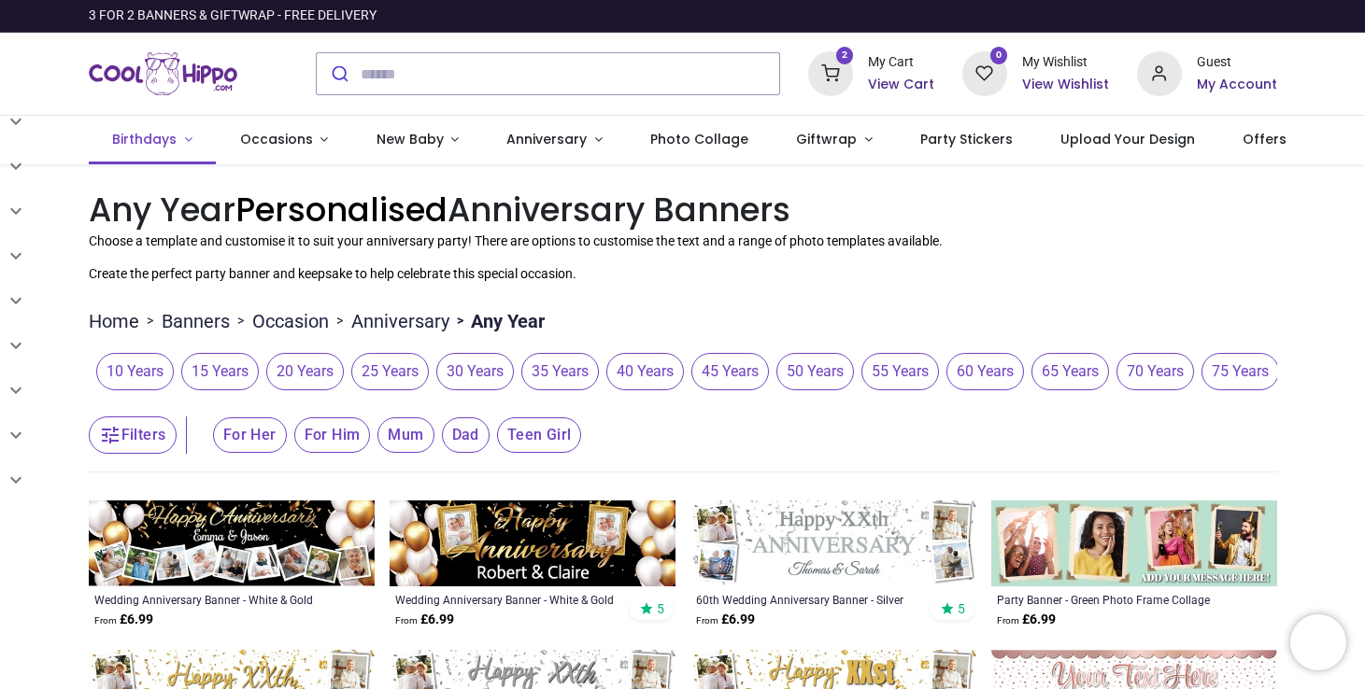
click at [175, 139] on span "Birthdays" at bounding box center [146, 139] width 68 height 19
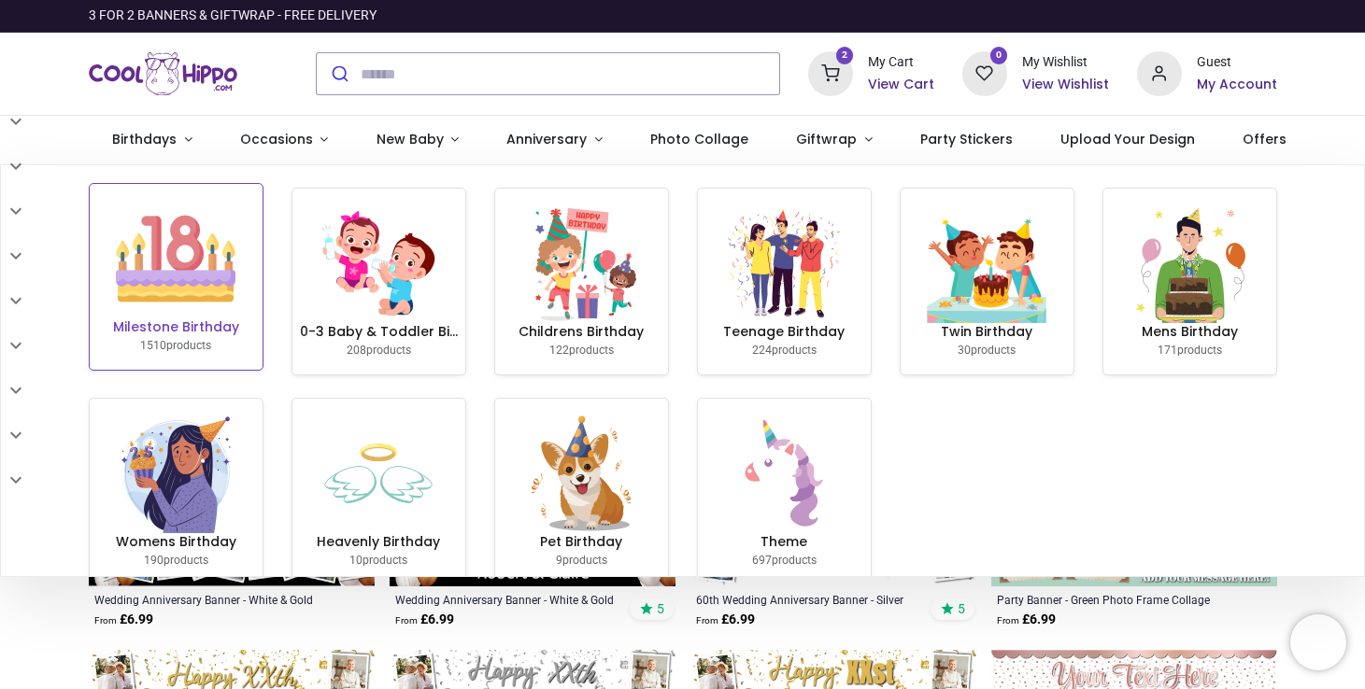
click at [152, 228] on img at bounding box center [176, 259] width 120 height 120
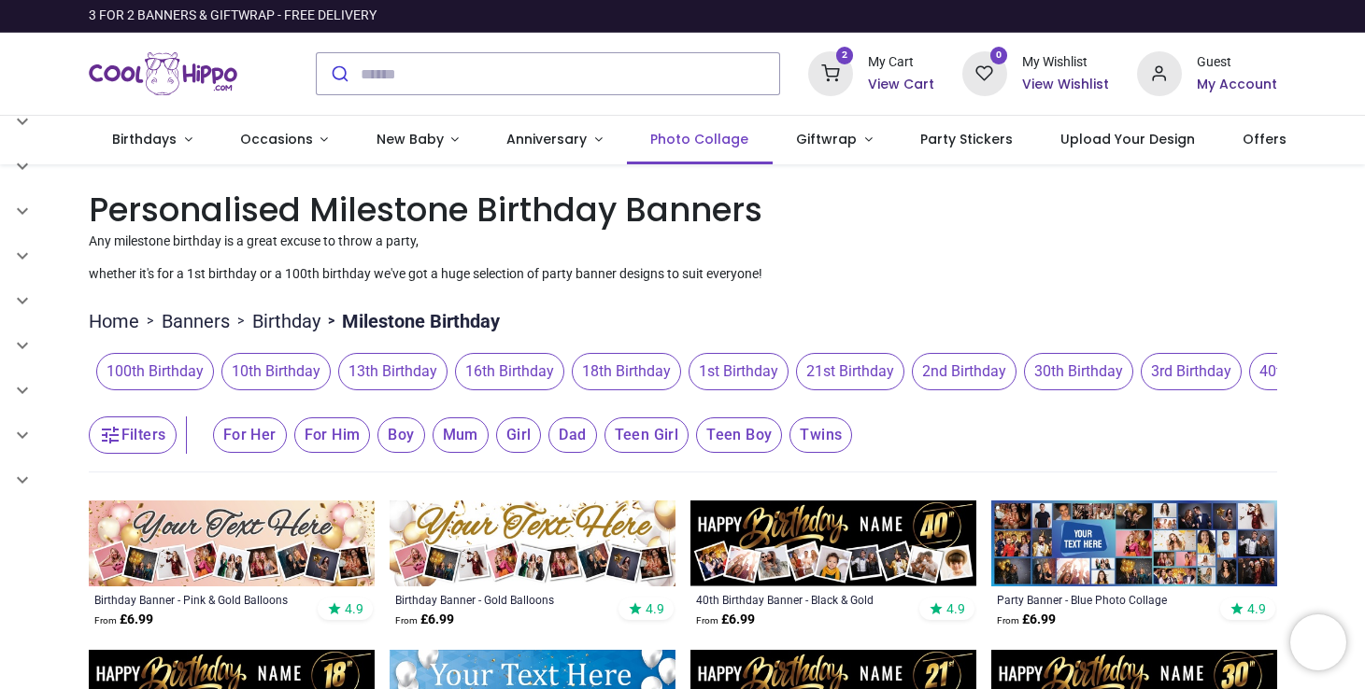
click at [713, 137] on span "Photo Collage" at bounding box center [699, 139] width 98 height 19
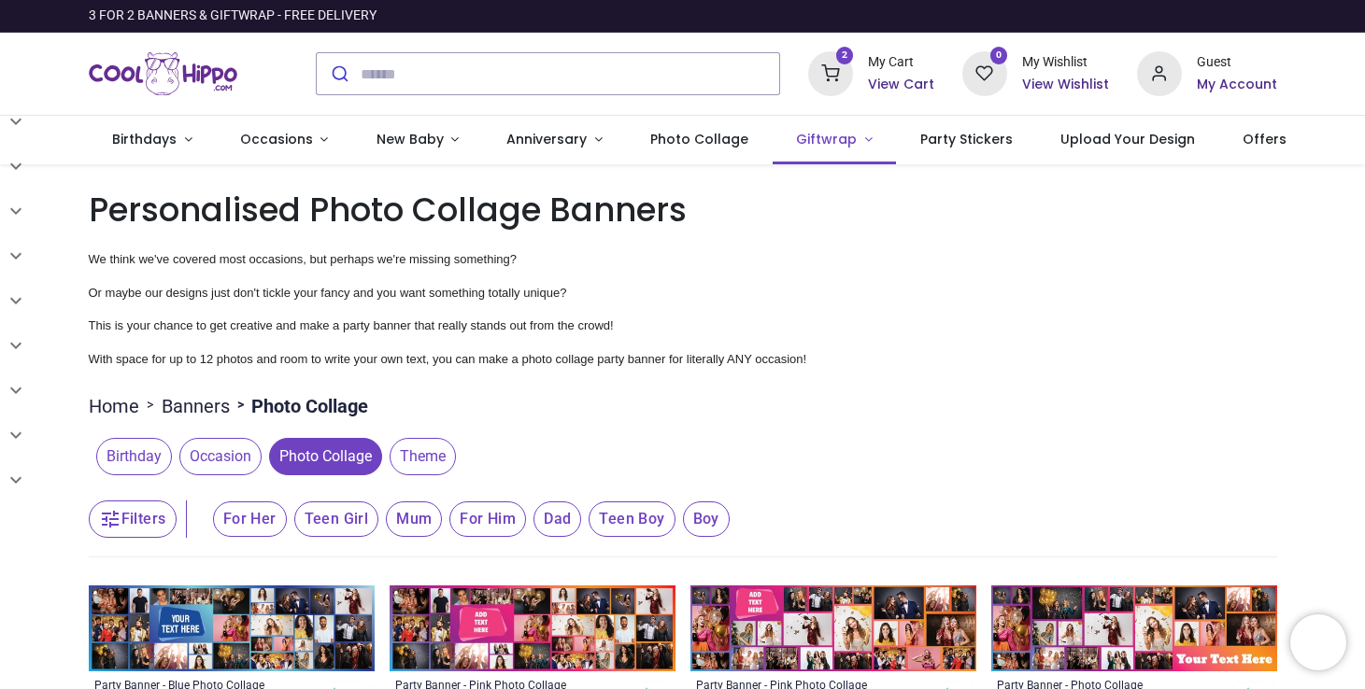
click at [817, 139] on span "Giftwrap" at bounding box center [826, 139] width 61 height 19
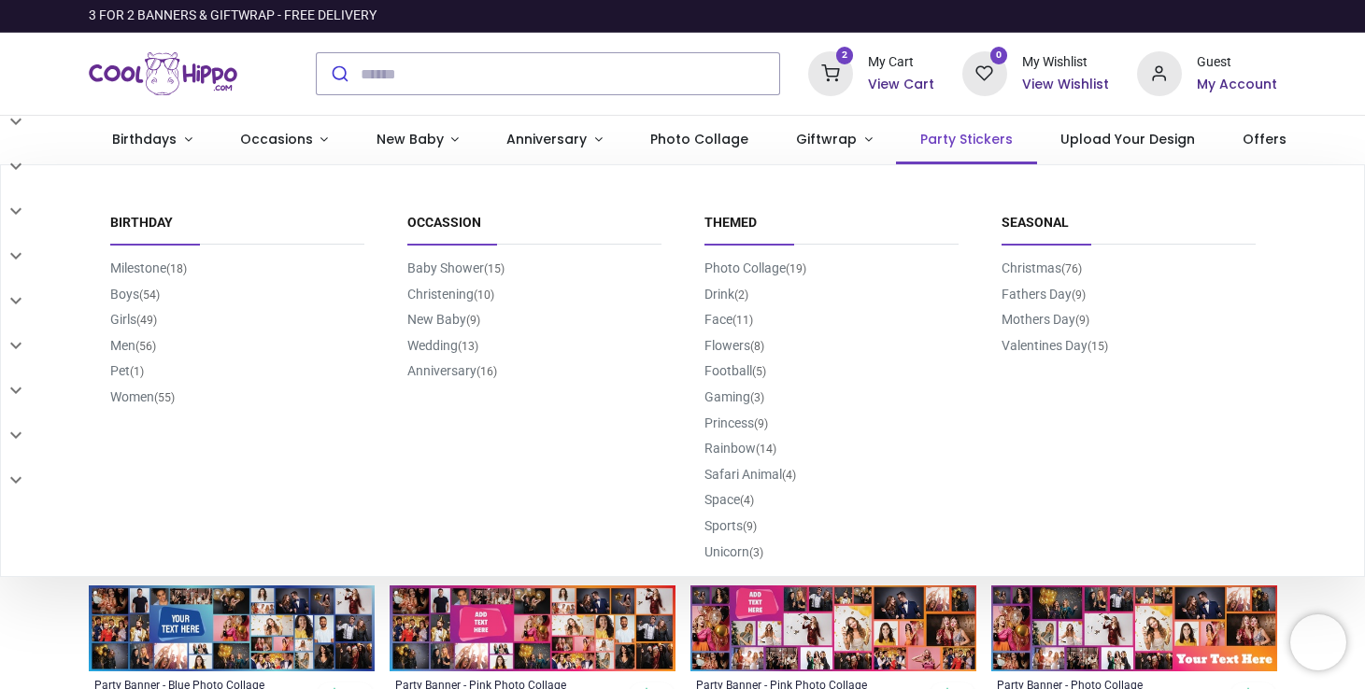
click at [920, 145] on span "Party Stickers" at bounding box center [966, 139] width 92 height 19
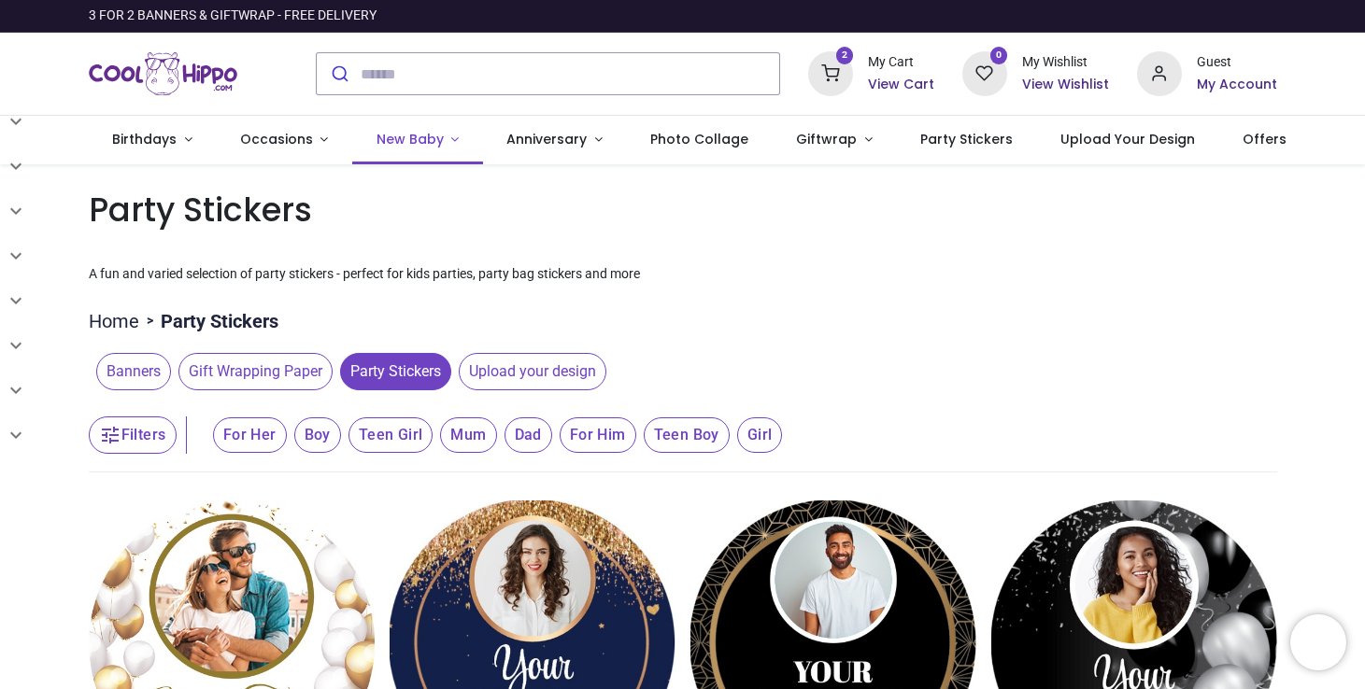
click at [447, 136] on link "New Baby" at bounding box center [417, 140] width 131 height 49
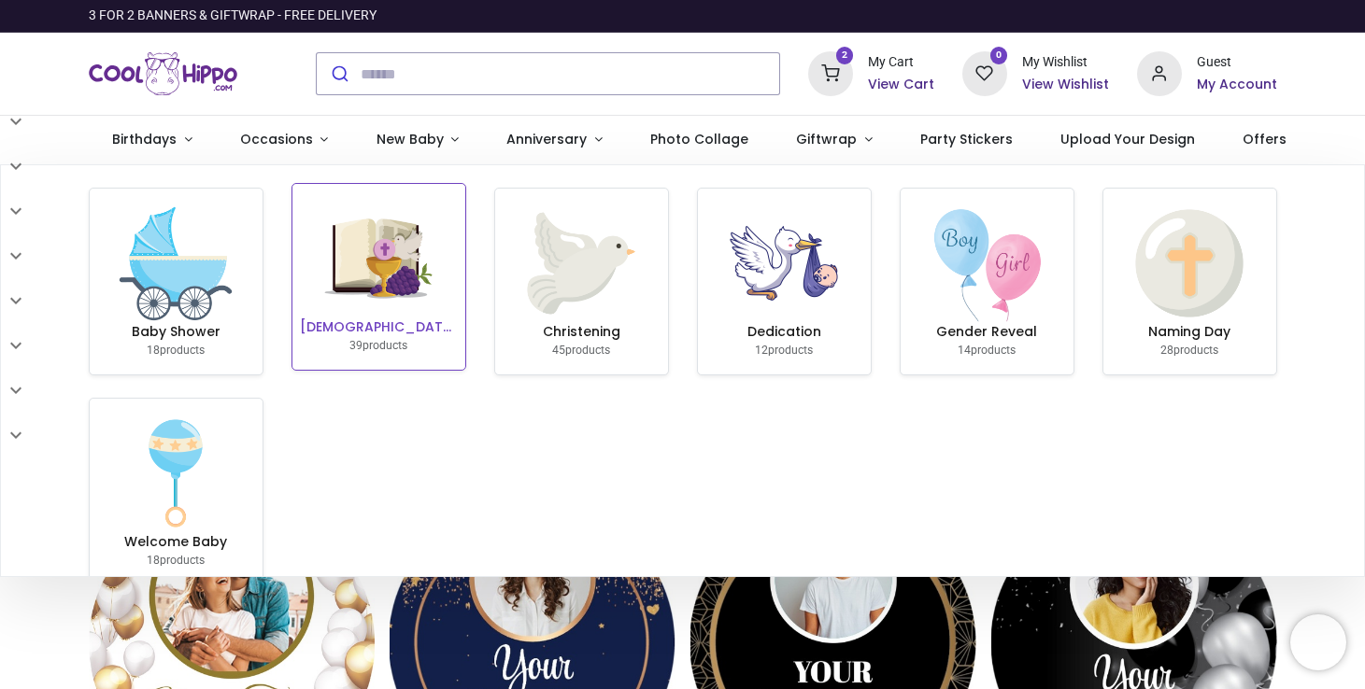
click at [403, 255] on img at bounding box center [378, 259] width 120 height 120
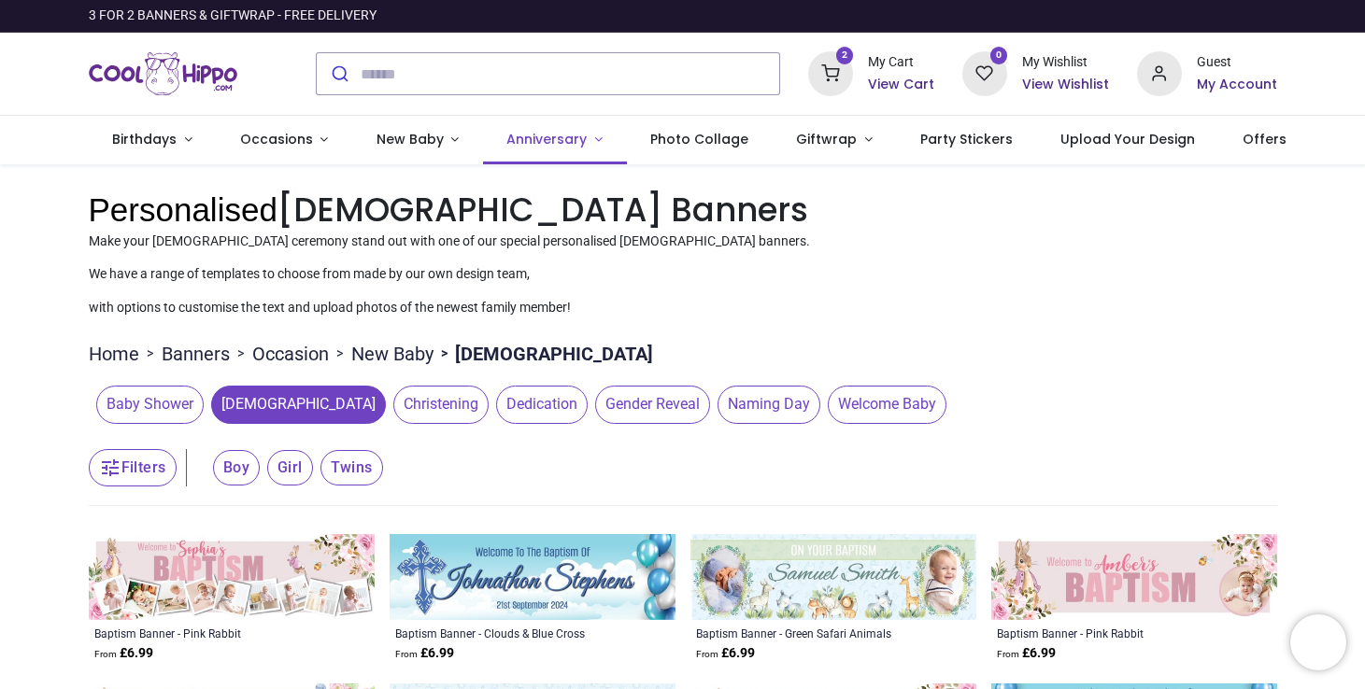
click at [539, 145] on span "Anniversary" at bounding box center [546, 139] width 80 height 19
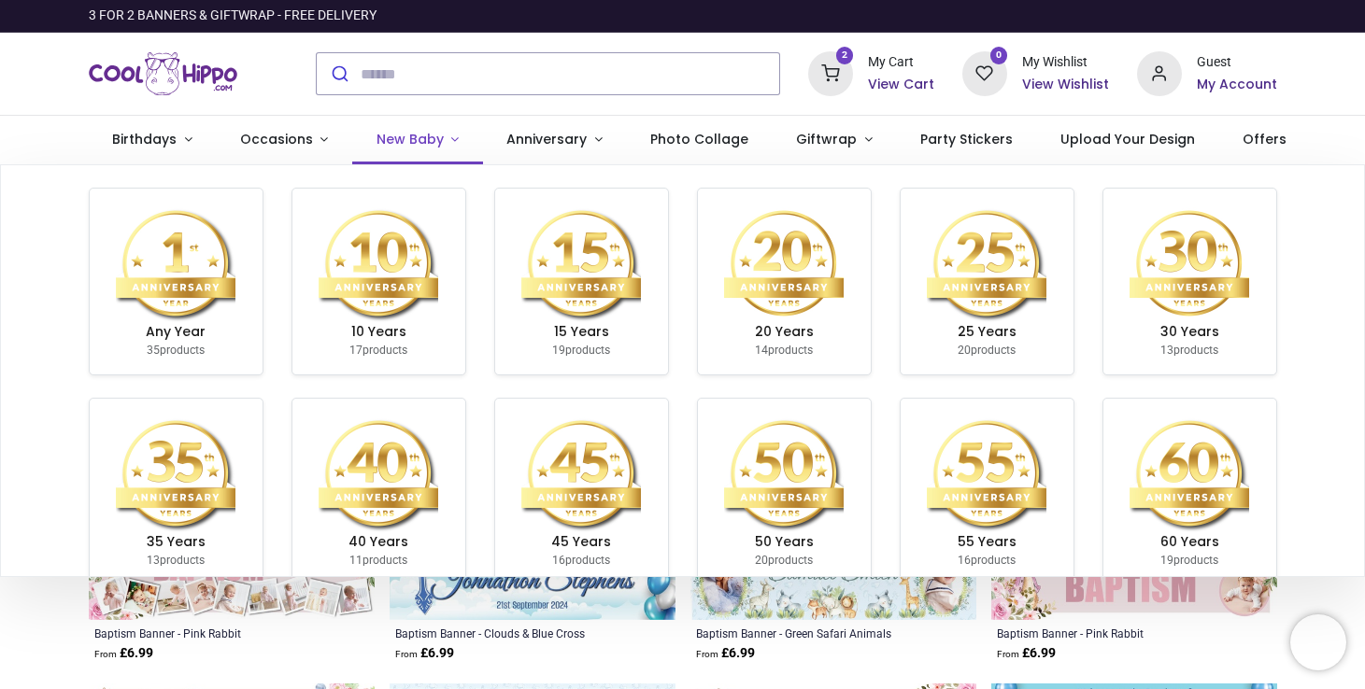
click at [417, 146] on span "New Baby" at bounding box center [409, 139] width 67 height 19
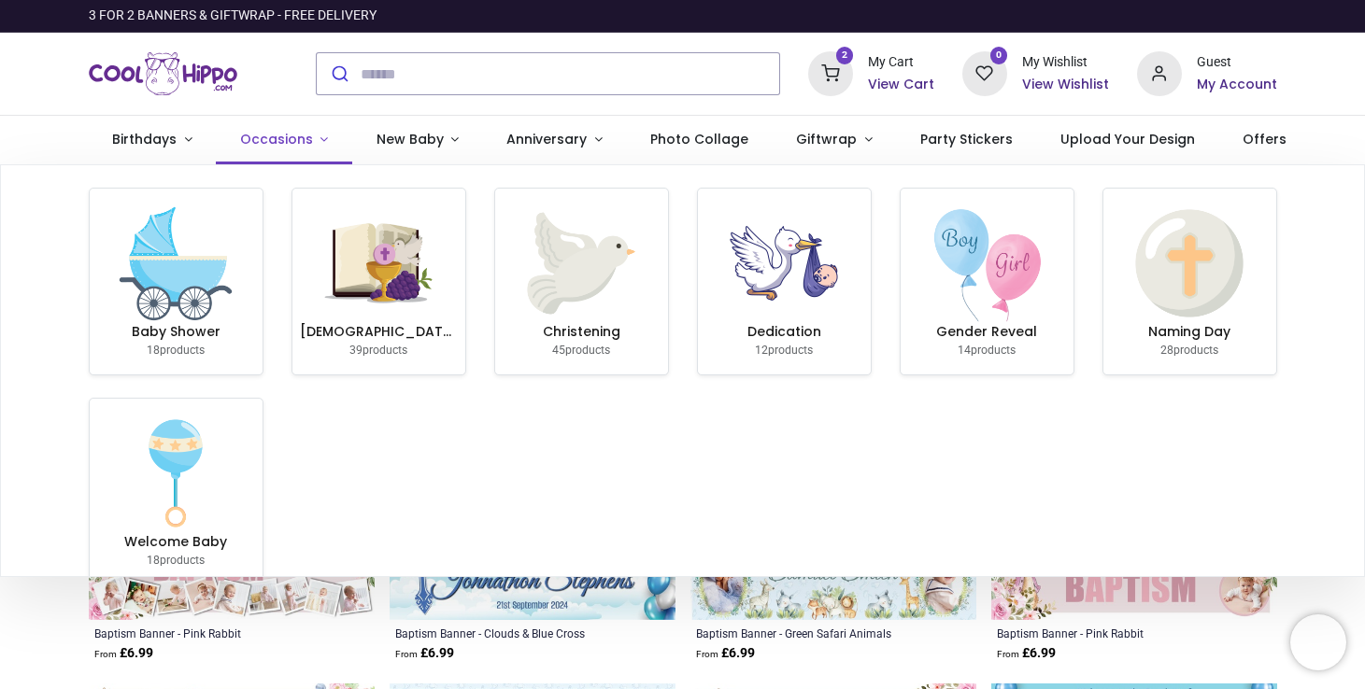
click at [307, 145] on span "Occasions" at bounding box center [278, 139] width 77 height 19
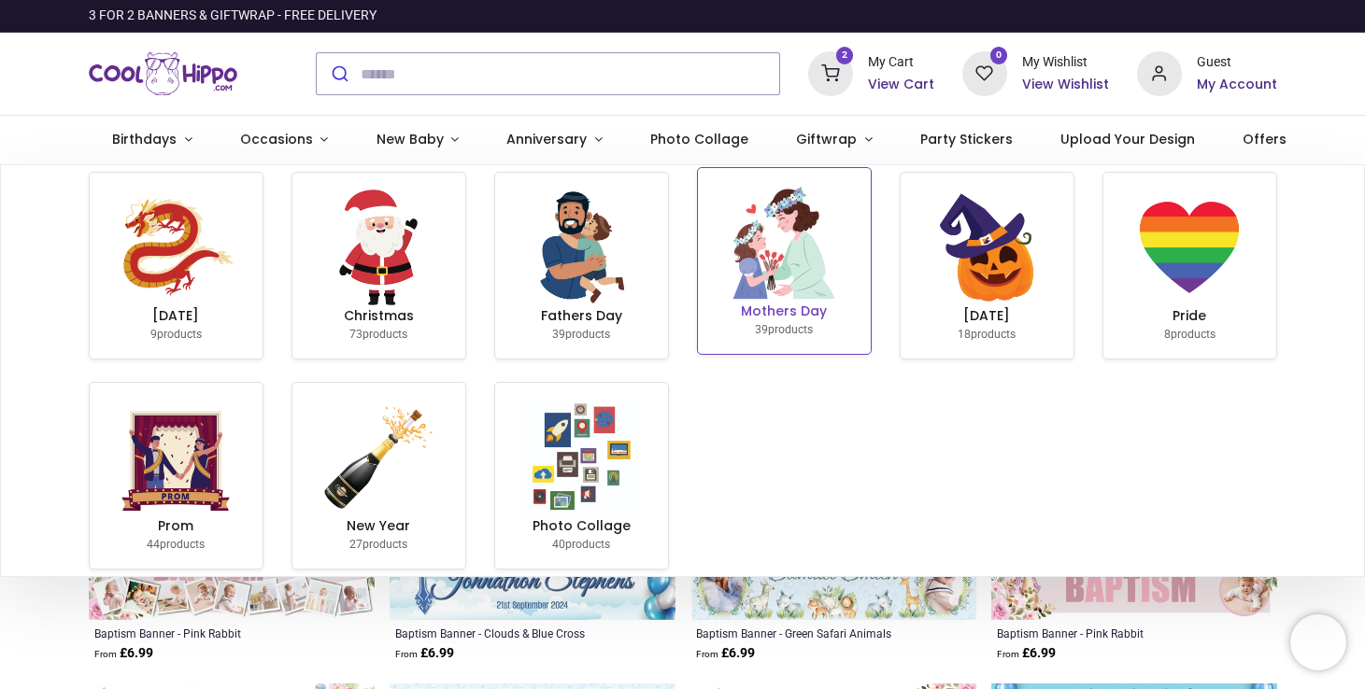
scroll to position [363, 0]
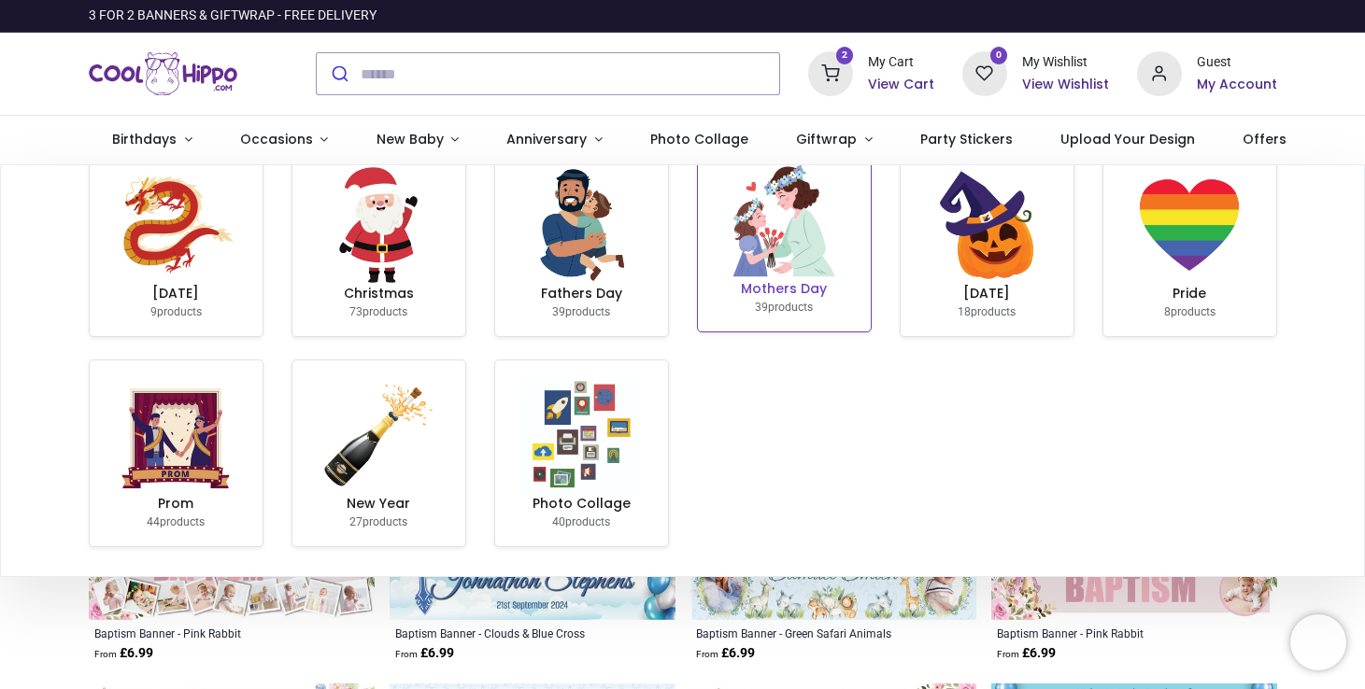
click at [817, 280] on img at bounding box center [784, 221] width 120 height 120
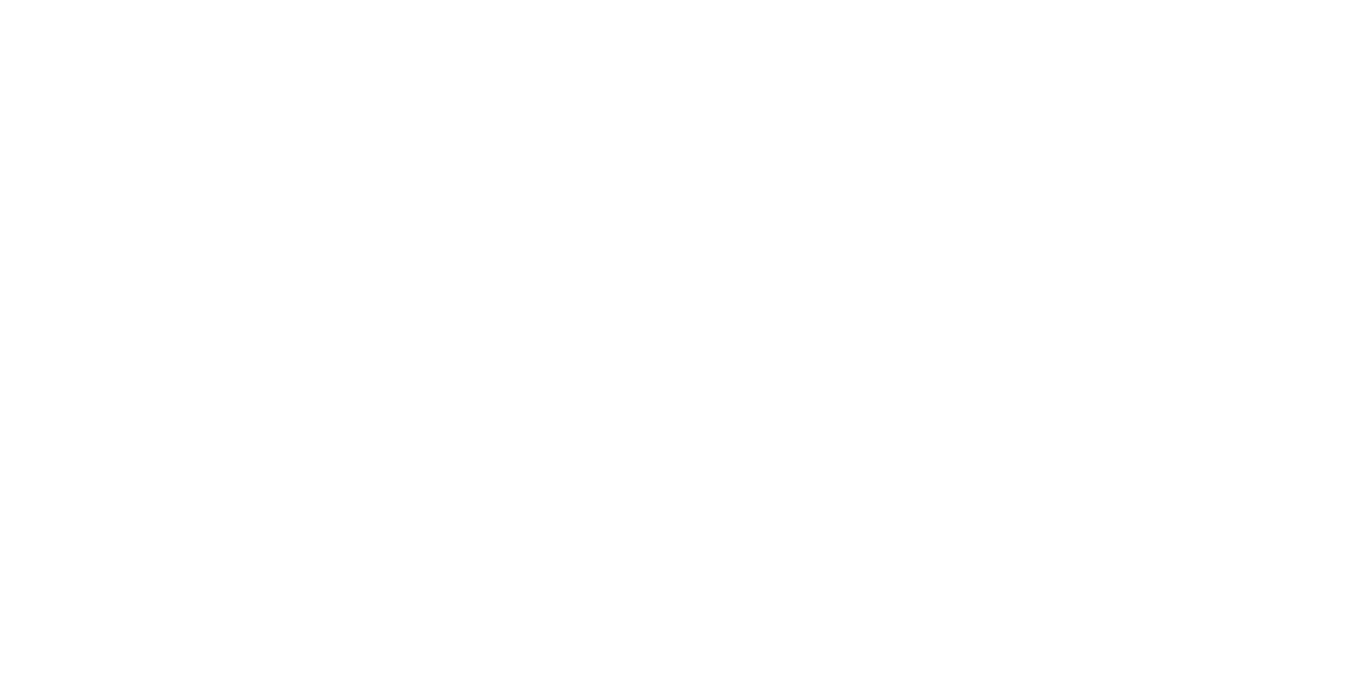
type input "**********"
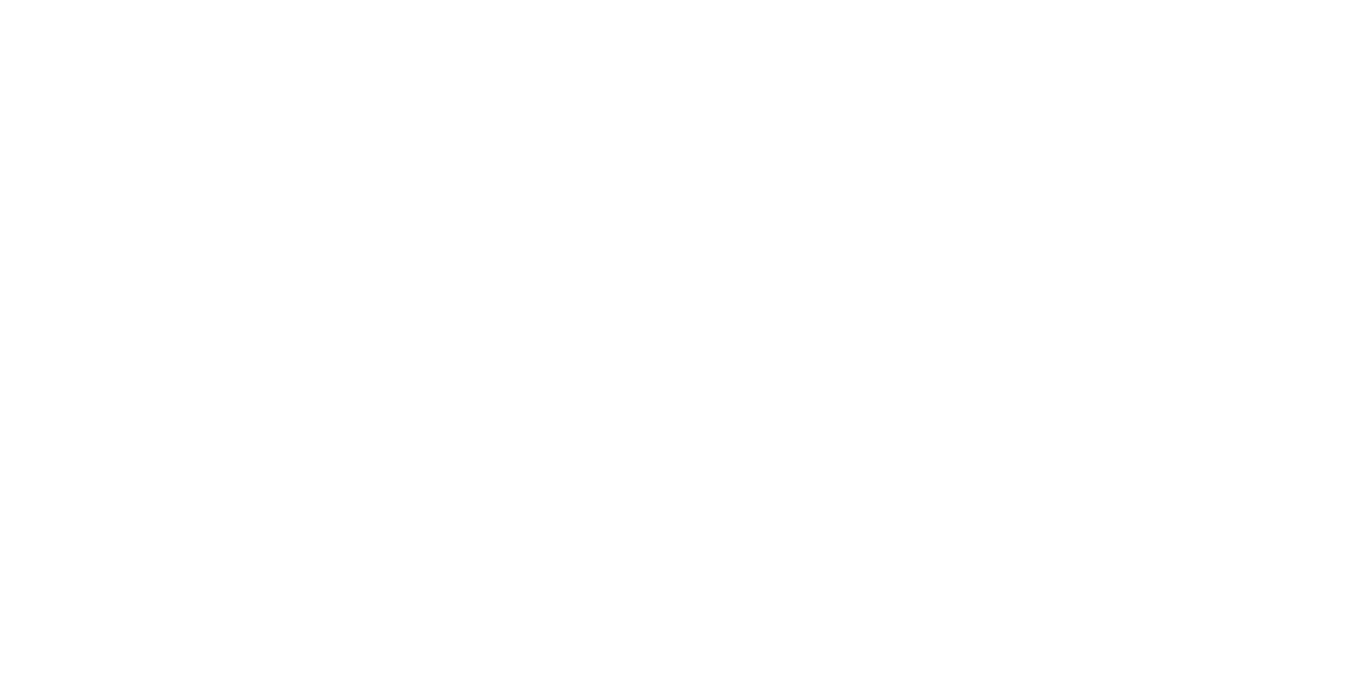
drag, startPoint x: 250, startPoint y: 1751, endPoint x: 262, endPoint y: 1747, distance: 12.1
type input "**********"
